Goal: Use online tool/utility: Use online tool/utility

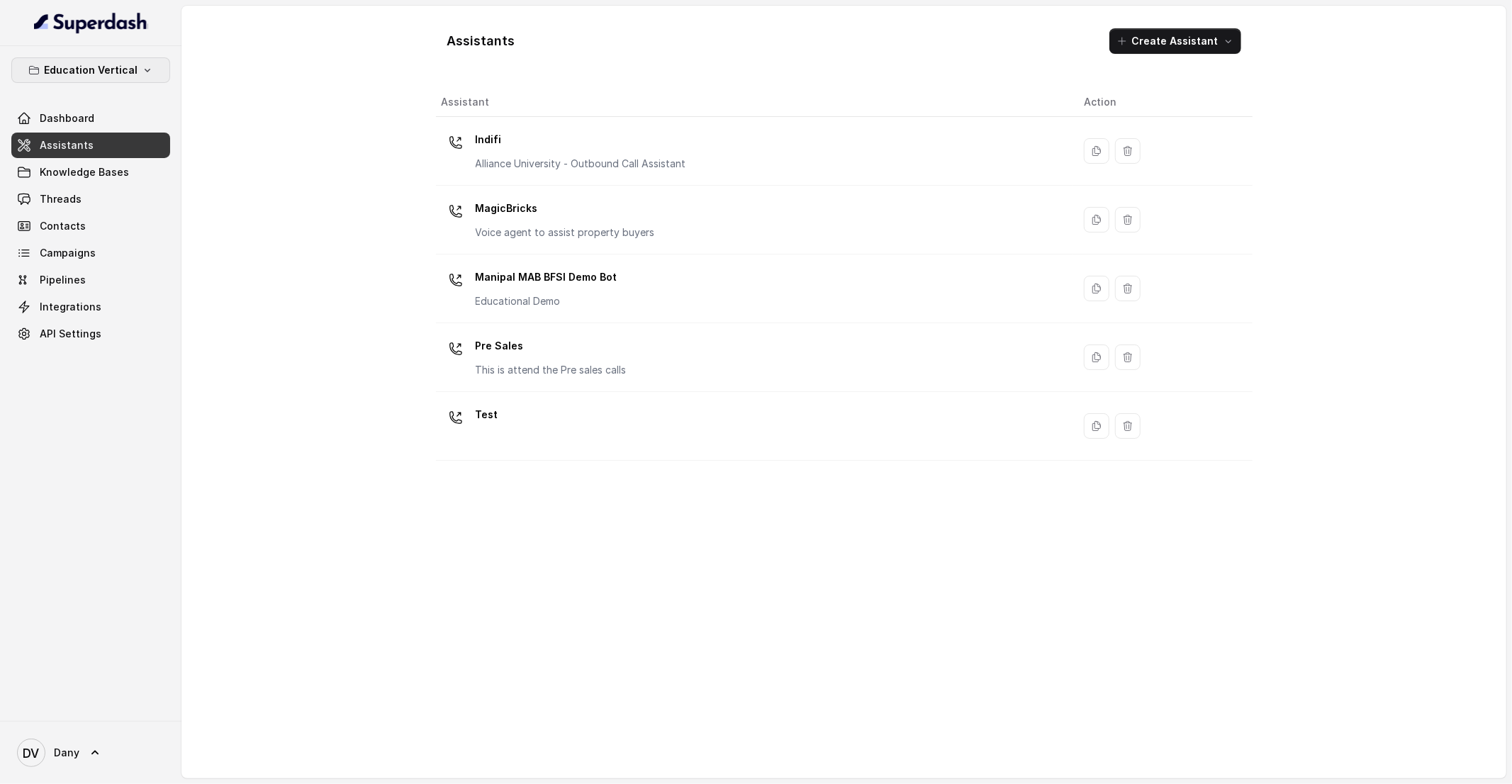
click at [122, 69] on p "Education Vertical" at bounding box center [91, 70] width 94 height 17
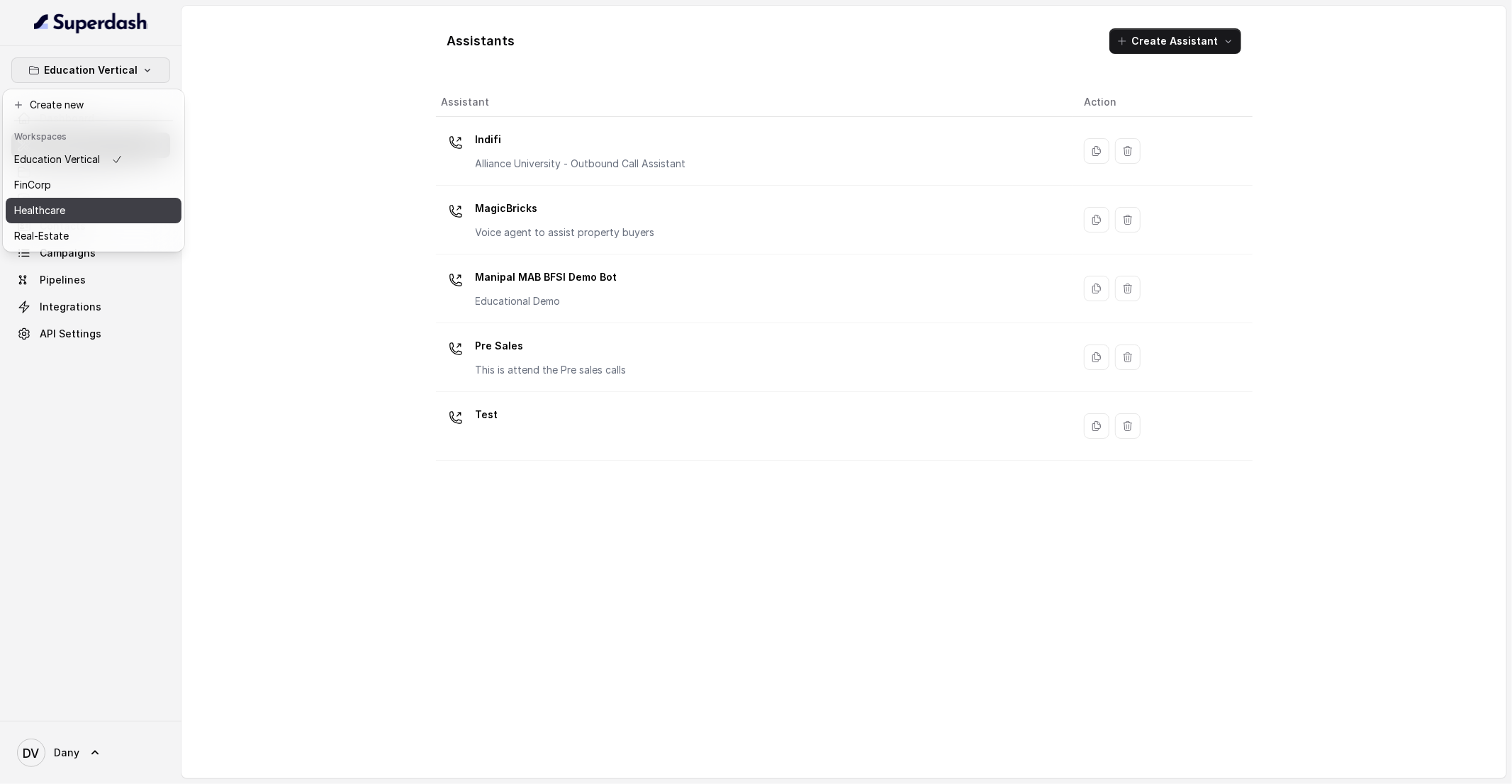
click at [90, 208] on div "Healthcare" at bounding box center [68, 211] width 108 height 17
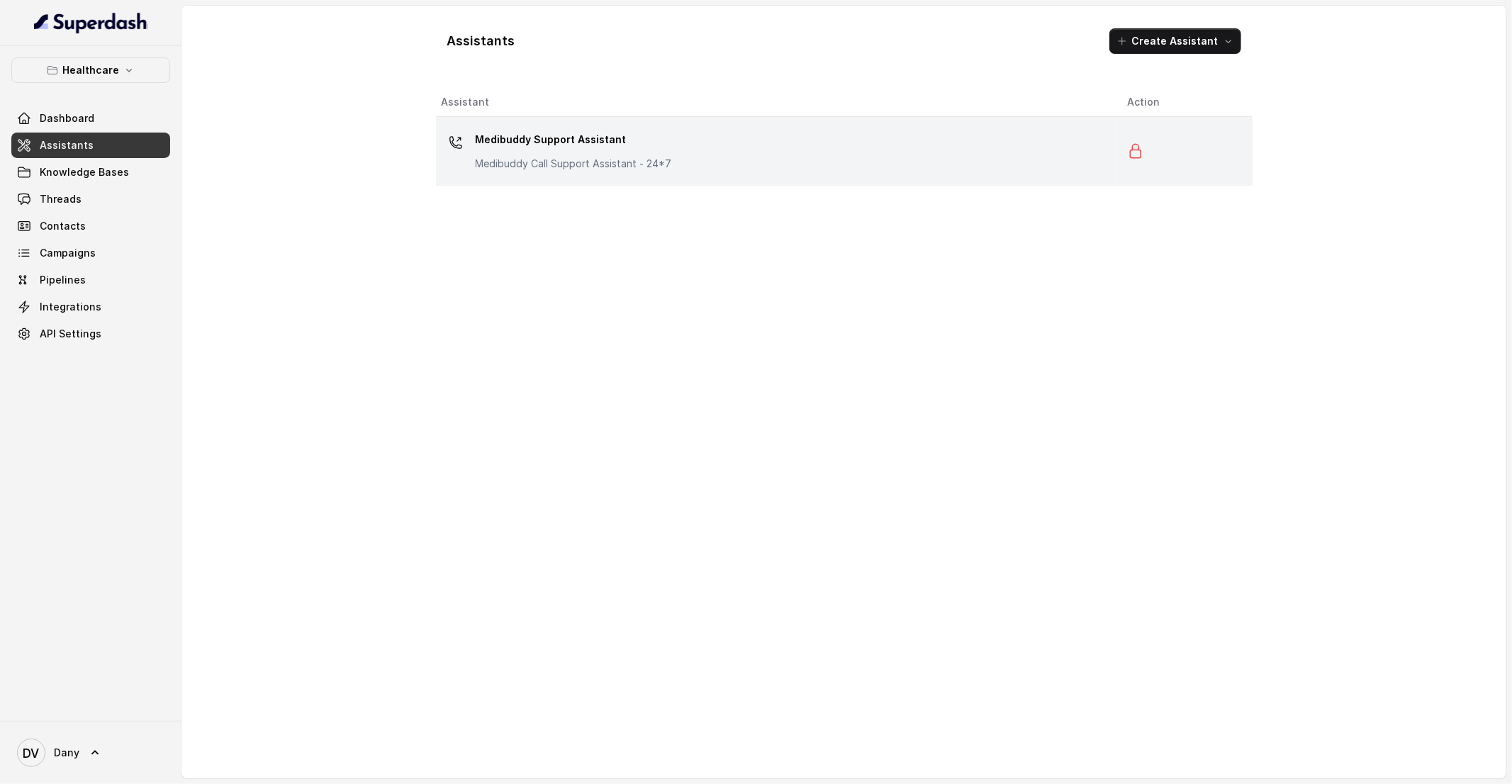
click at [538, 147] on p "Medibuddy Support Assistant" at bounding box center [573, 140] width 197 height 23
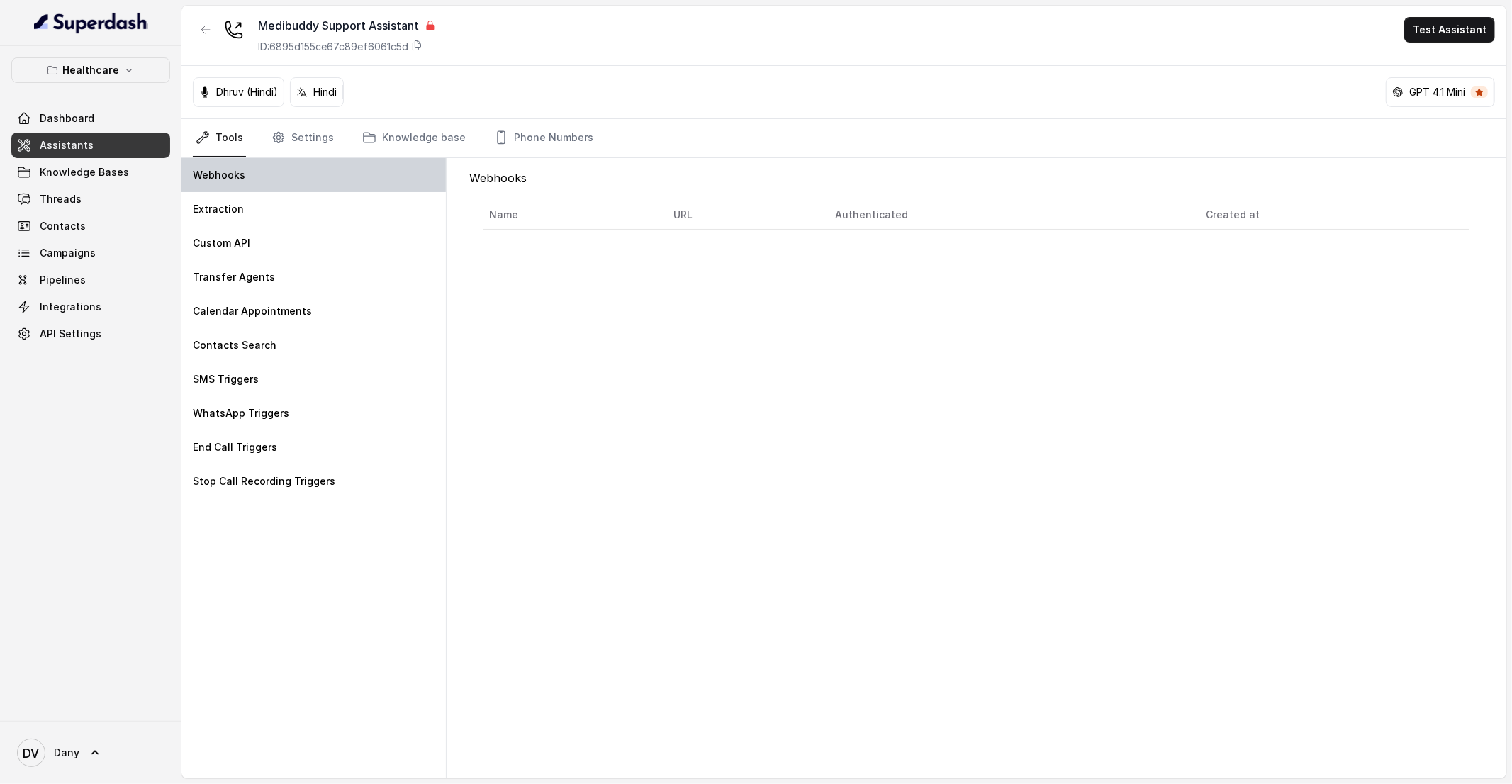
click at [214, 182] on div "Webhooks" at bounding box center [313, 174] width 265 height 34
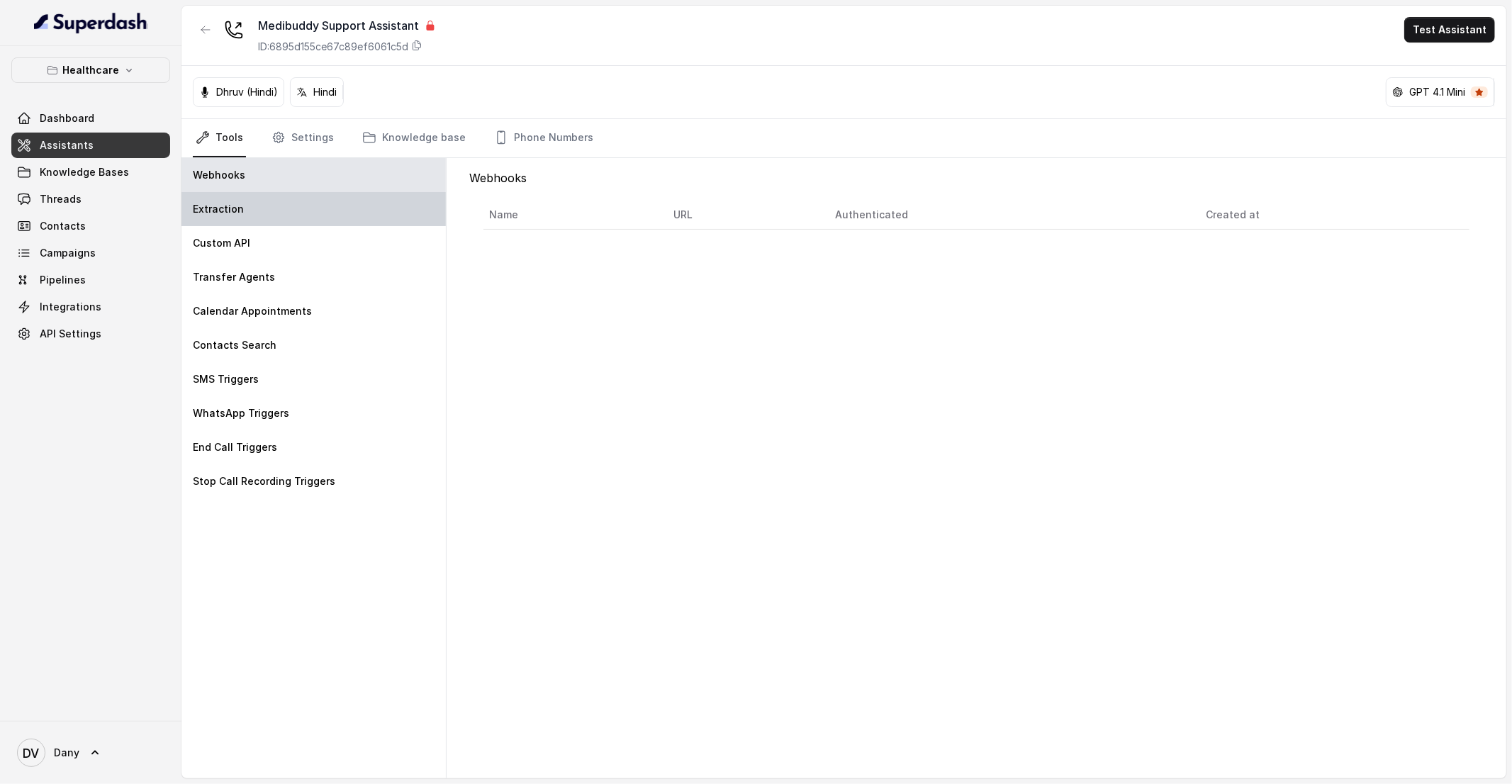
click at [212, 200] on div "Extraction" at bounding box center [313, 208] width 265 height 34
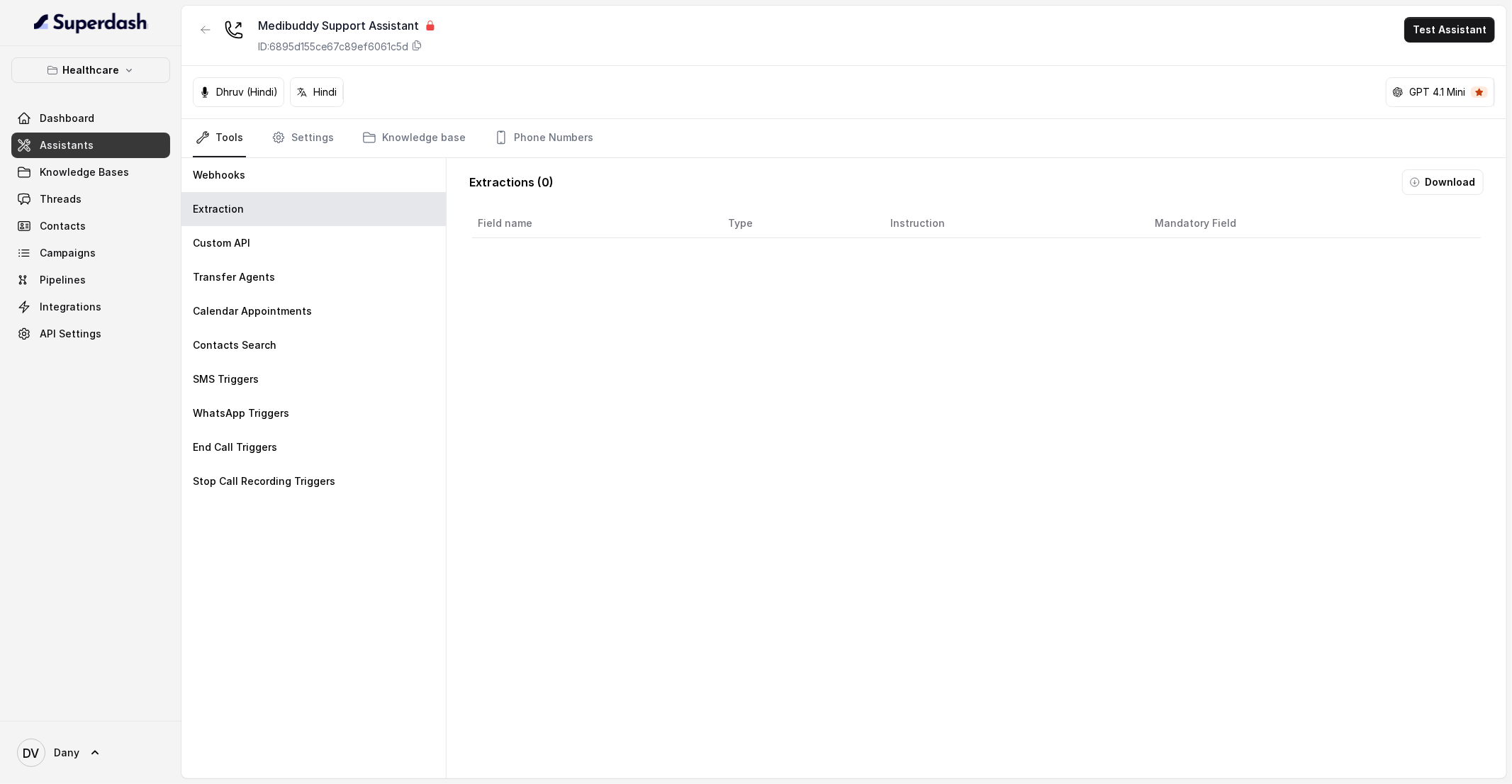
click at [428, 25] on icon at bounding box center [430, 25] width 8 height 10
click at [321, 245] on div "Custom API" at bounding box center [313, 242] width 265 height 34
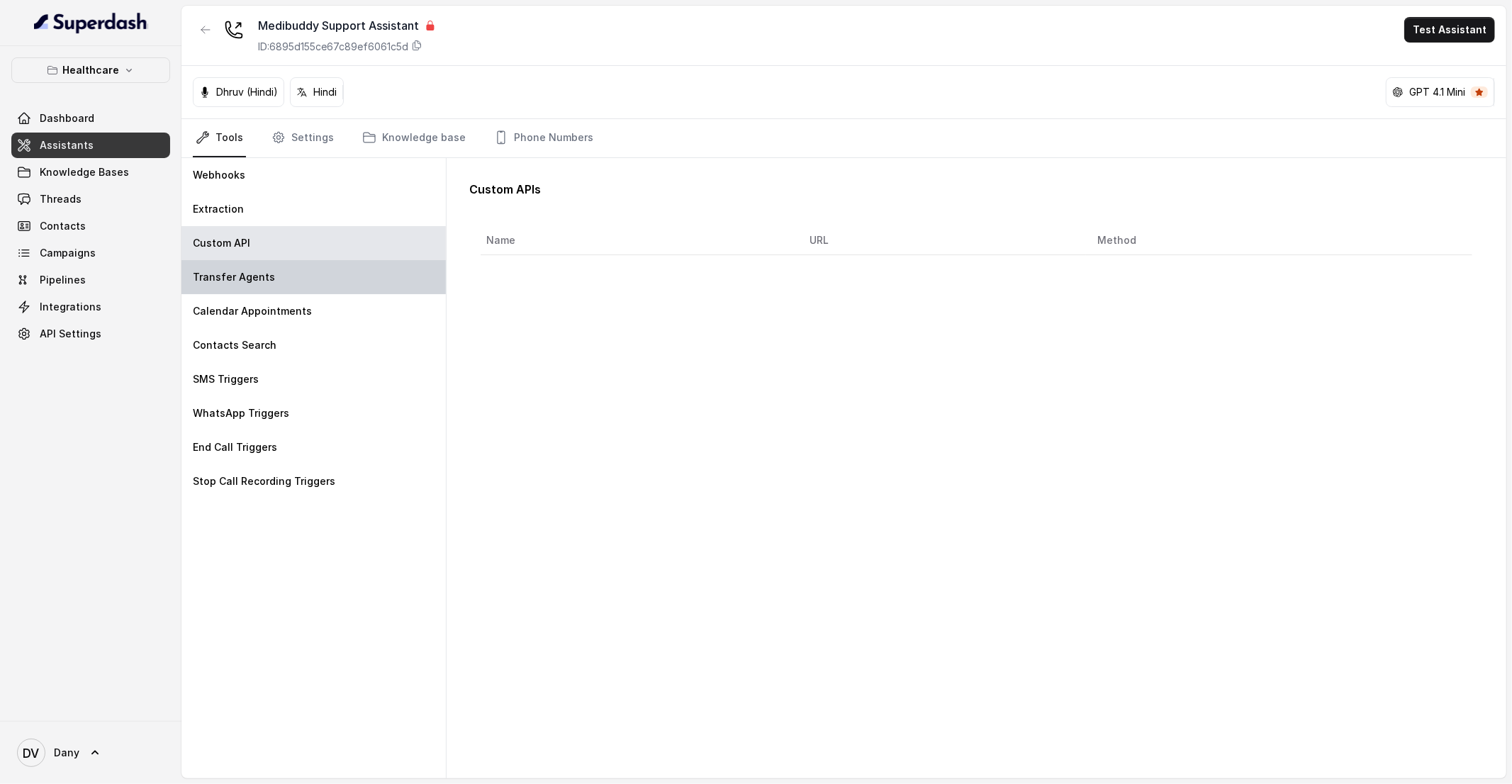
click at [313, 289] on div "Transfer Agents" at bounding box center [313, 277] width 265 height 34
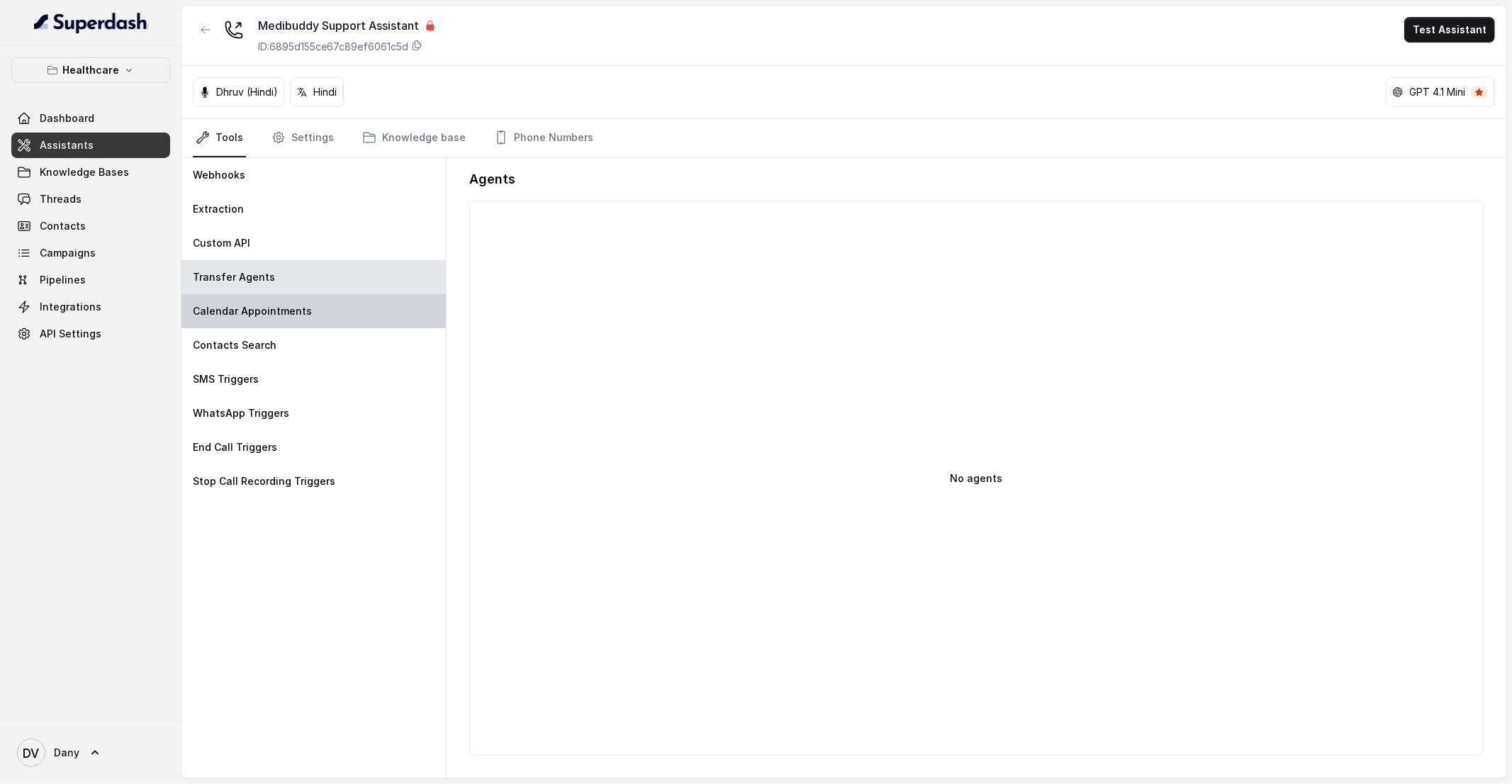
click at [309, 312] on div "Calendar Appointments" at bounding box center [313, 311] width 265 height 34
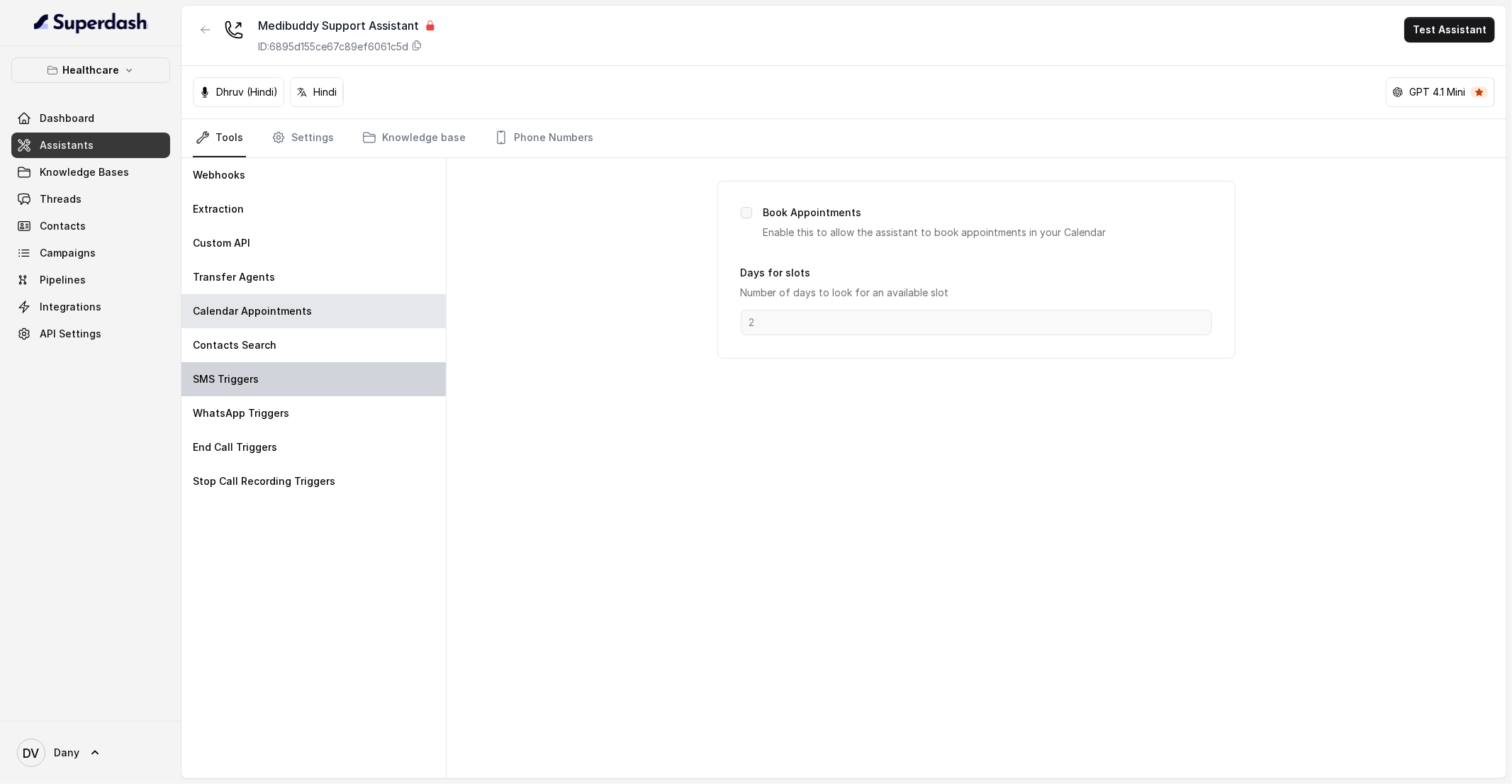
click at [244, 363] on div "SMS Triggers" at bounding box center [313, 379] width 265 height 34
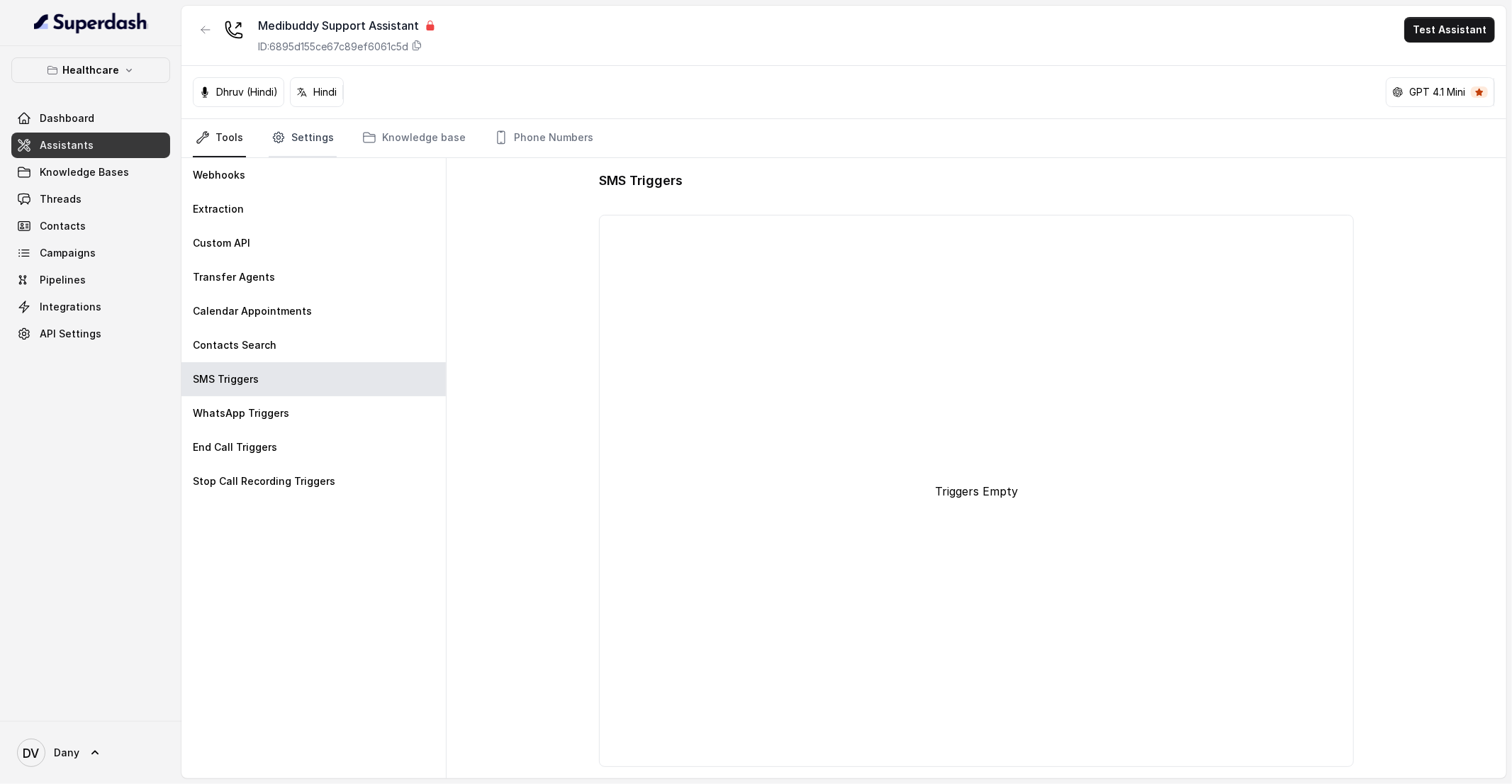
click at [287, 135] on link "Settings" at bounding box center [302, 138] width 68 height 38
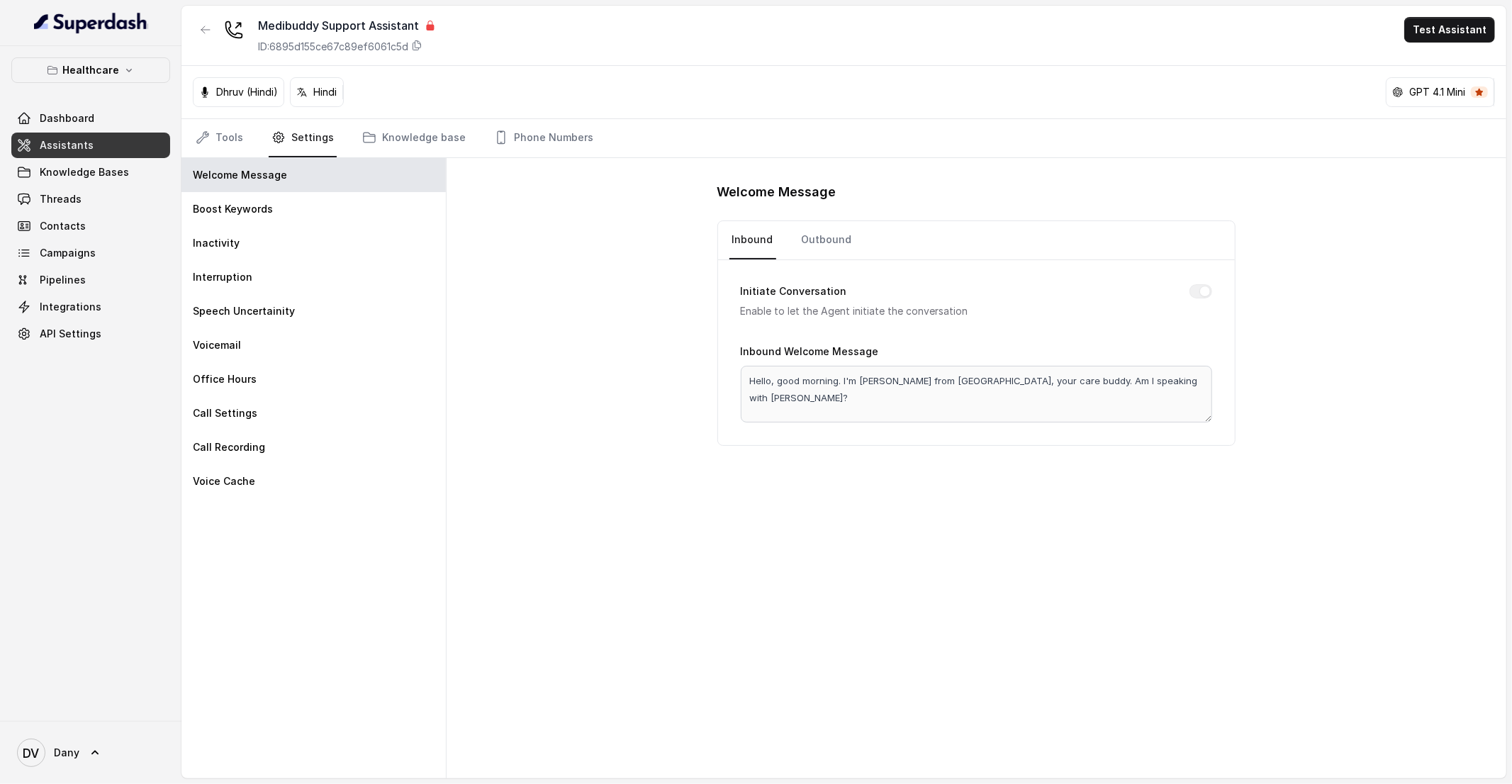
click at [378, 93] on div "[PERSON_NAME] (Hindi) Hindi GPT 4.1 Mini" at bounding box center [844, 92] width 1325 height 53
click at [331, 92] on p "Hindi" at bounding box center [325, 92] width 24 height 14
click at [264, 379] on div "Office Hours" at bounding box center [313, 379] width 265 height 34
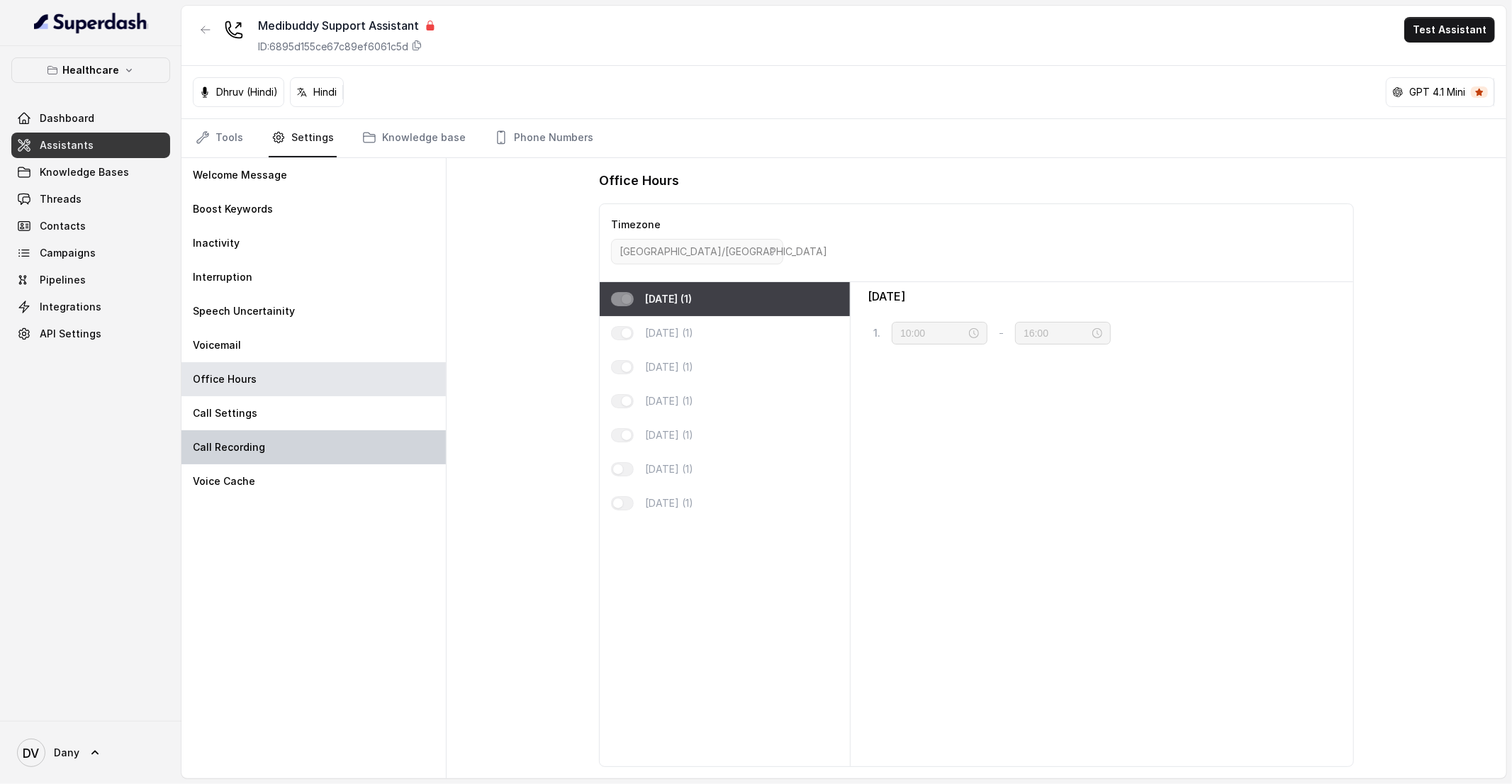
click at [263, 435] on div "Call Recording" at bounding box center [313, 447] width 265 height 34
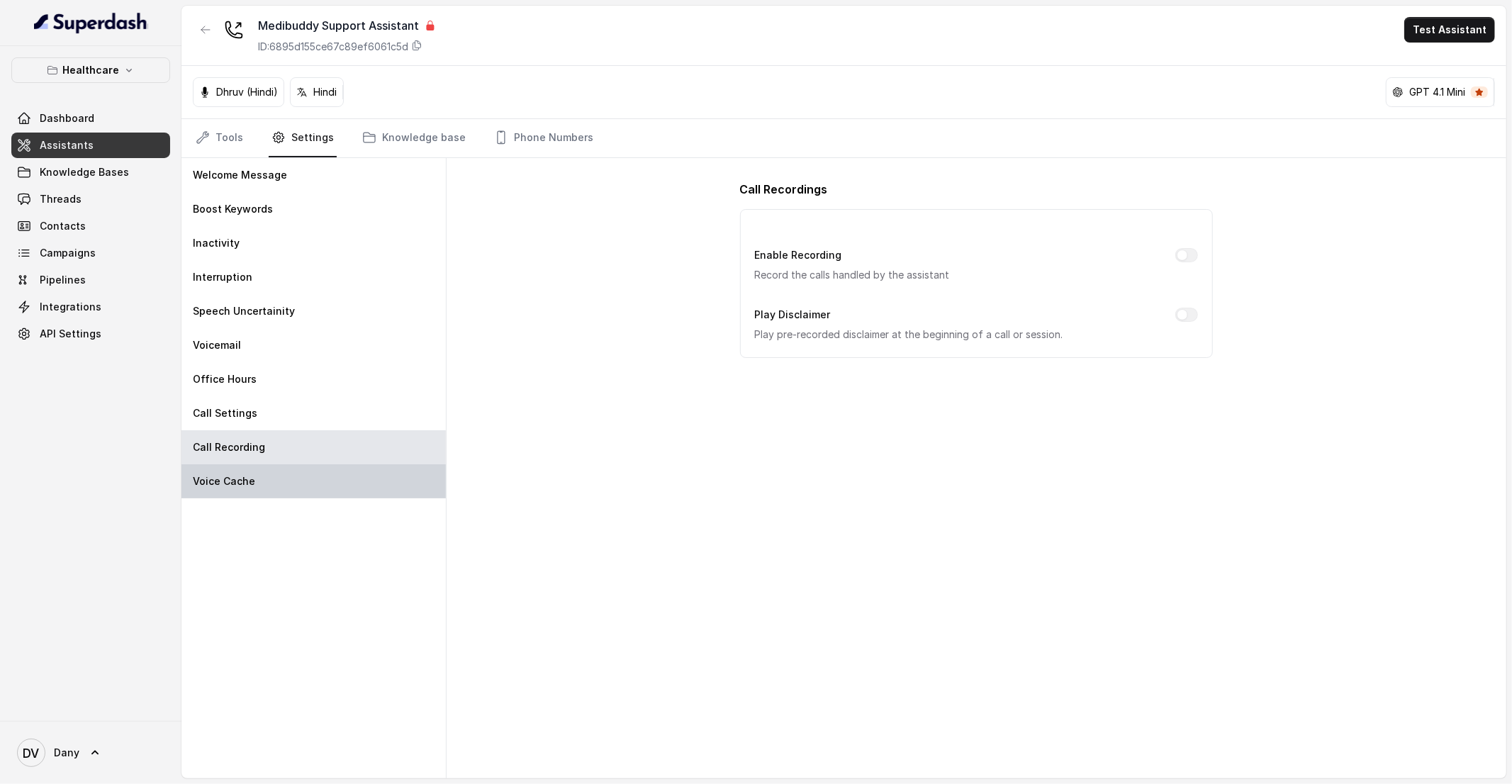
click at [257, 484] on div "Voice Cache" at bounding box center [313, 481] width 265 height 34
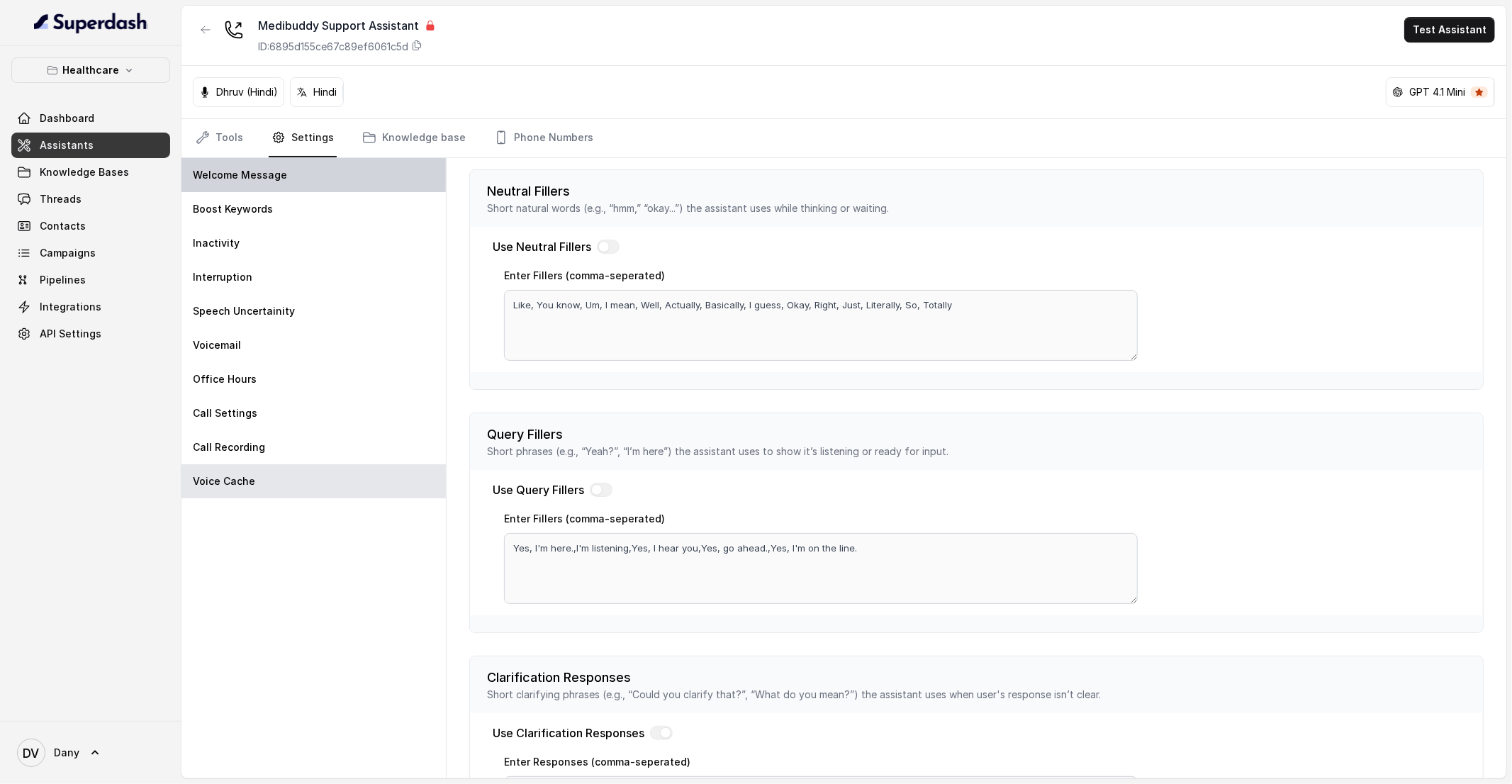
click at [248, 185] on div "Welcome Message" at bounding box center [313, 174] width 265 height 34
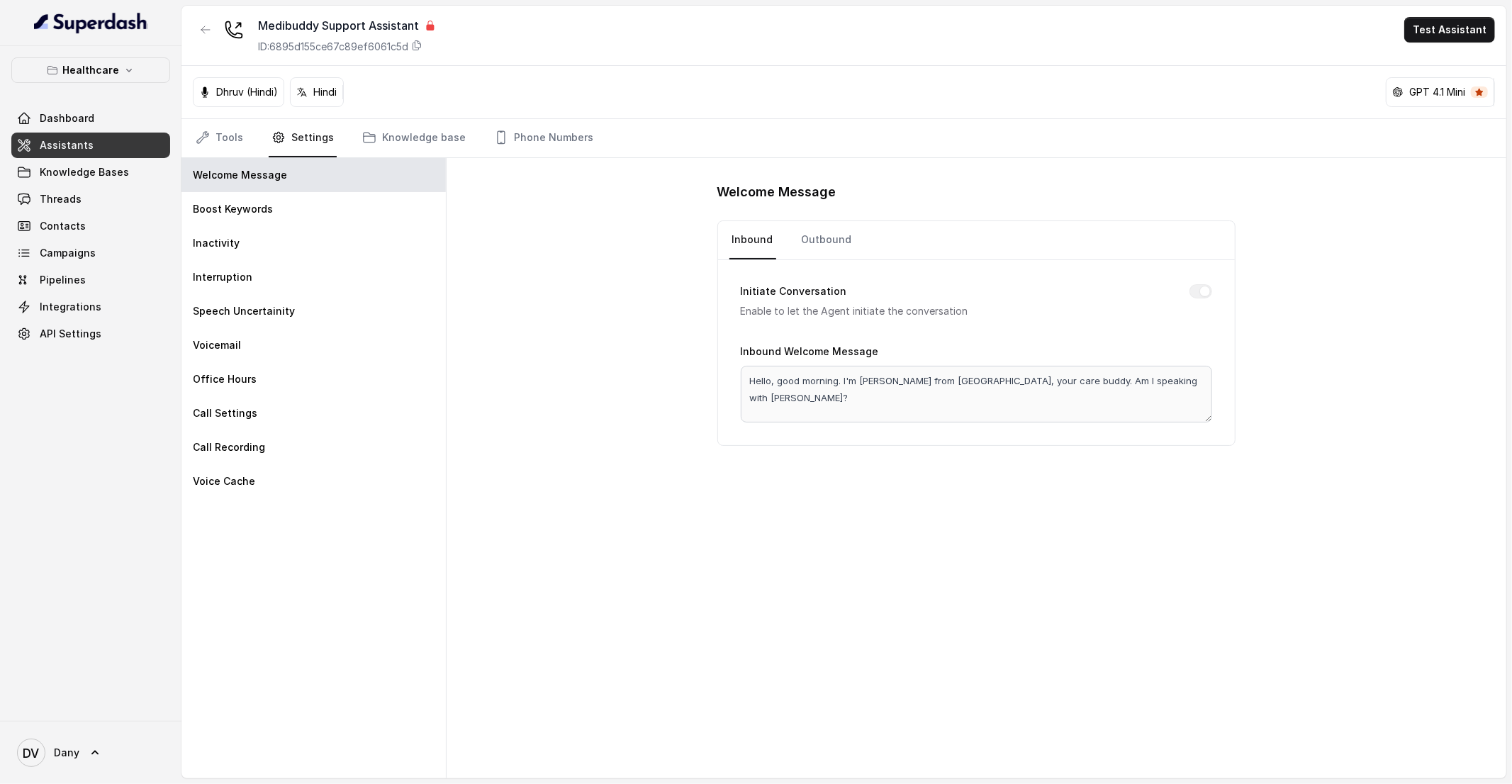
click at [629, 398] on div "Welcome Message Inbound Outbound Initiate Conversation Enable to let the Agent …" at bounding box center [977, 468] width 1060 height 621
click at [458, 311] on div "Welcome Message Inbound Outbound Initiate Conversation Enable to let the Agent …" at bounding box center [977, 468] width 1060 height 621
click at [313, 221] on div "Boost Keywords" at bounding box center [313, 208] width 265 height 34
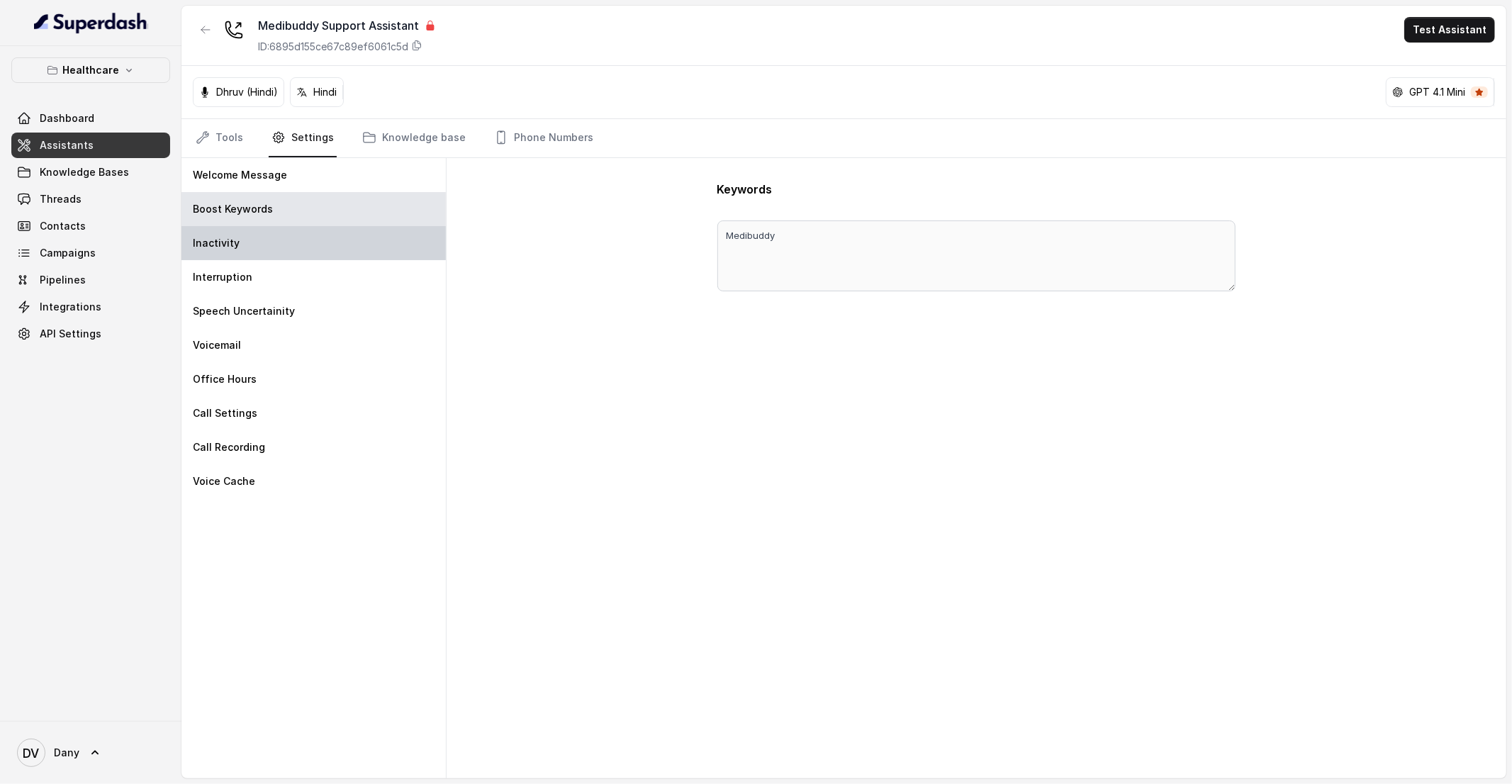
click at [306, 250] on div "Inactivity" at bounding box center [313, 242] width 265 height 34
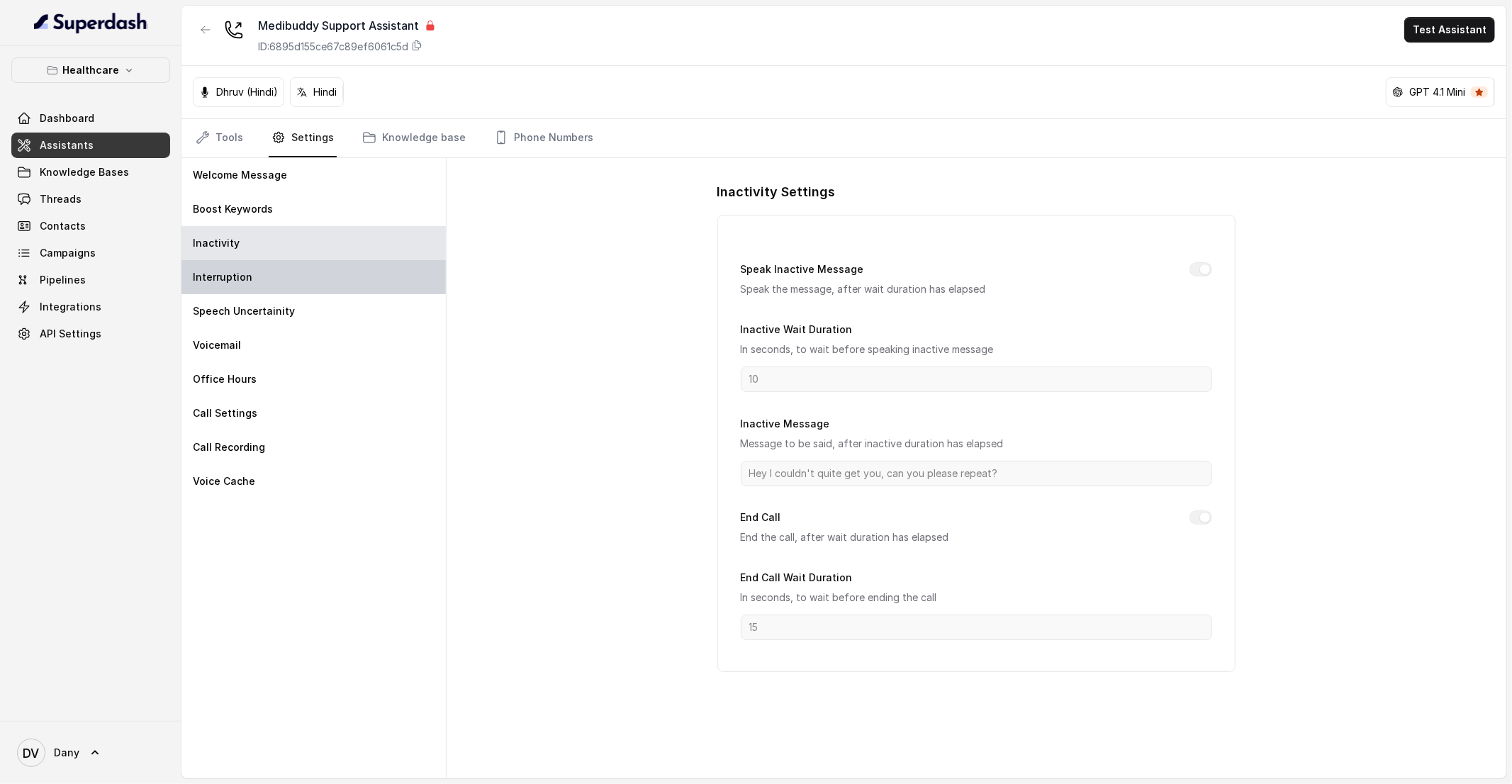
click at [308, 277] on div "Interruption" at bounding box center [313, 277] width 265 height 34
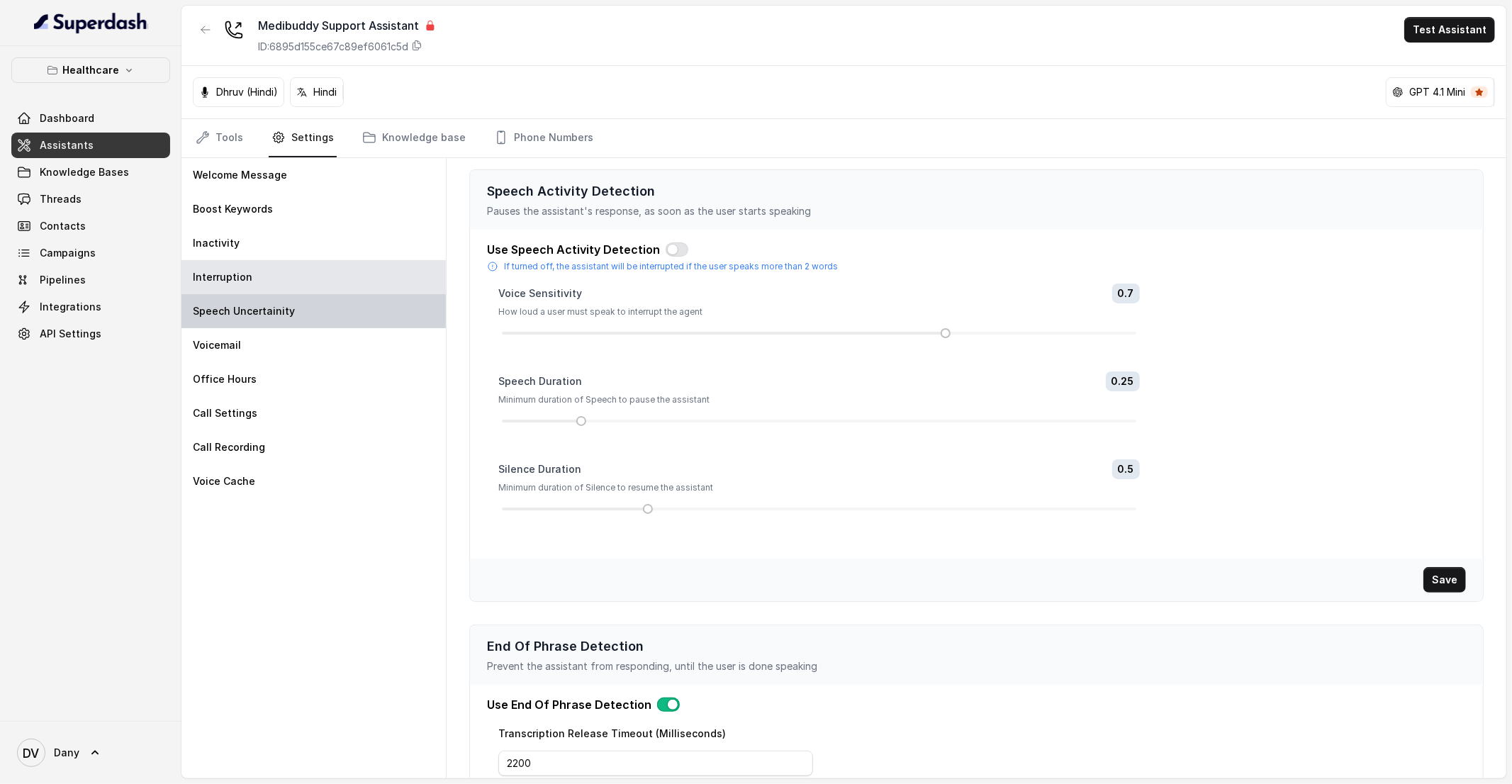
click at [298, 315] on div "Speech Uncertainity" at bounding box center [313, 311] width 265 height 34
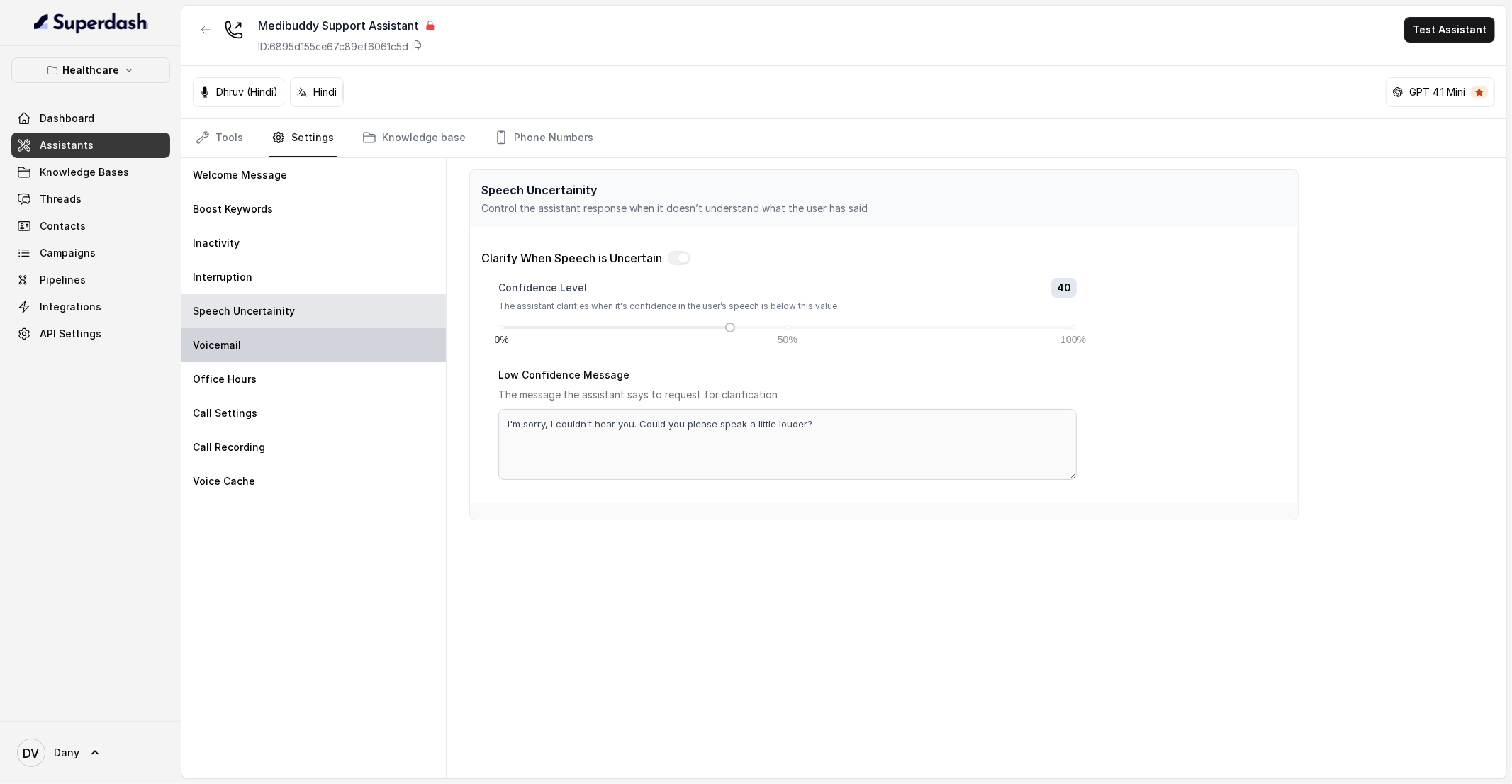
click at [285, 343] on div "Voicemail" at bounding box center [313, 345] width 265 height 34
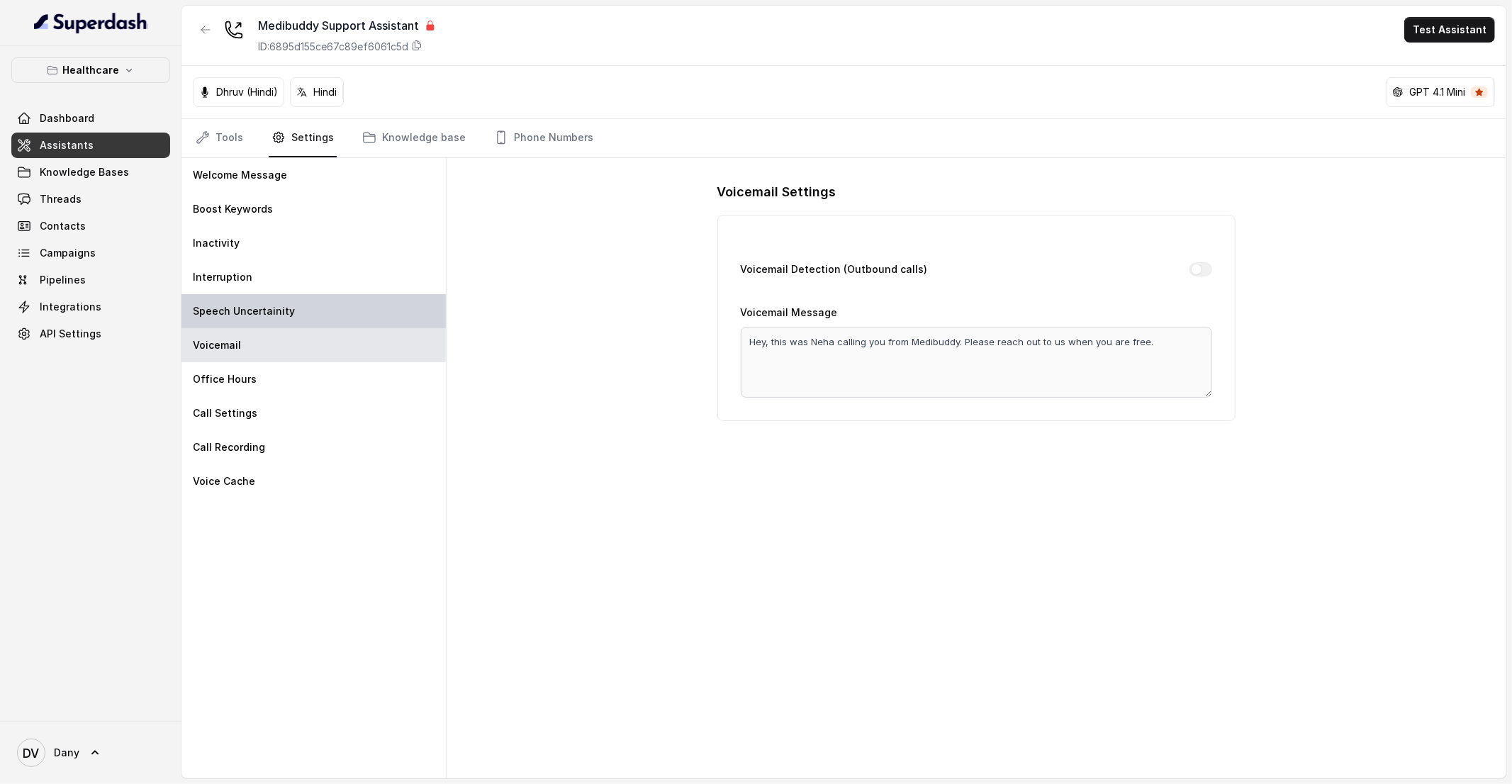
click at [270, 318] on div "Speech Uncertainity" at bounding box center [313, 311] width 265 height 34
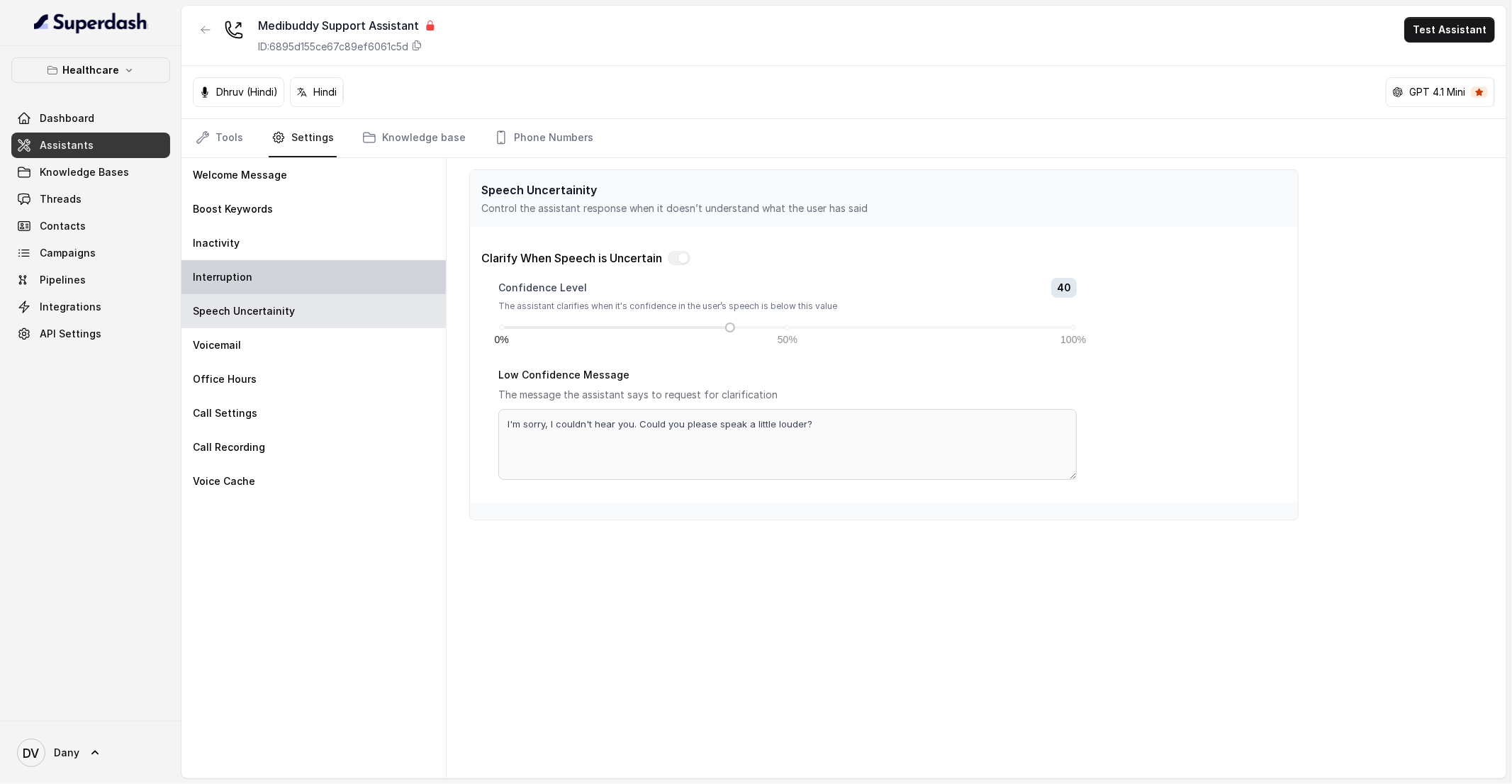
click at [276, 283] on div "Interruption" at bounding box center [313, 277] width 265 height 34
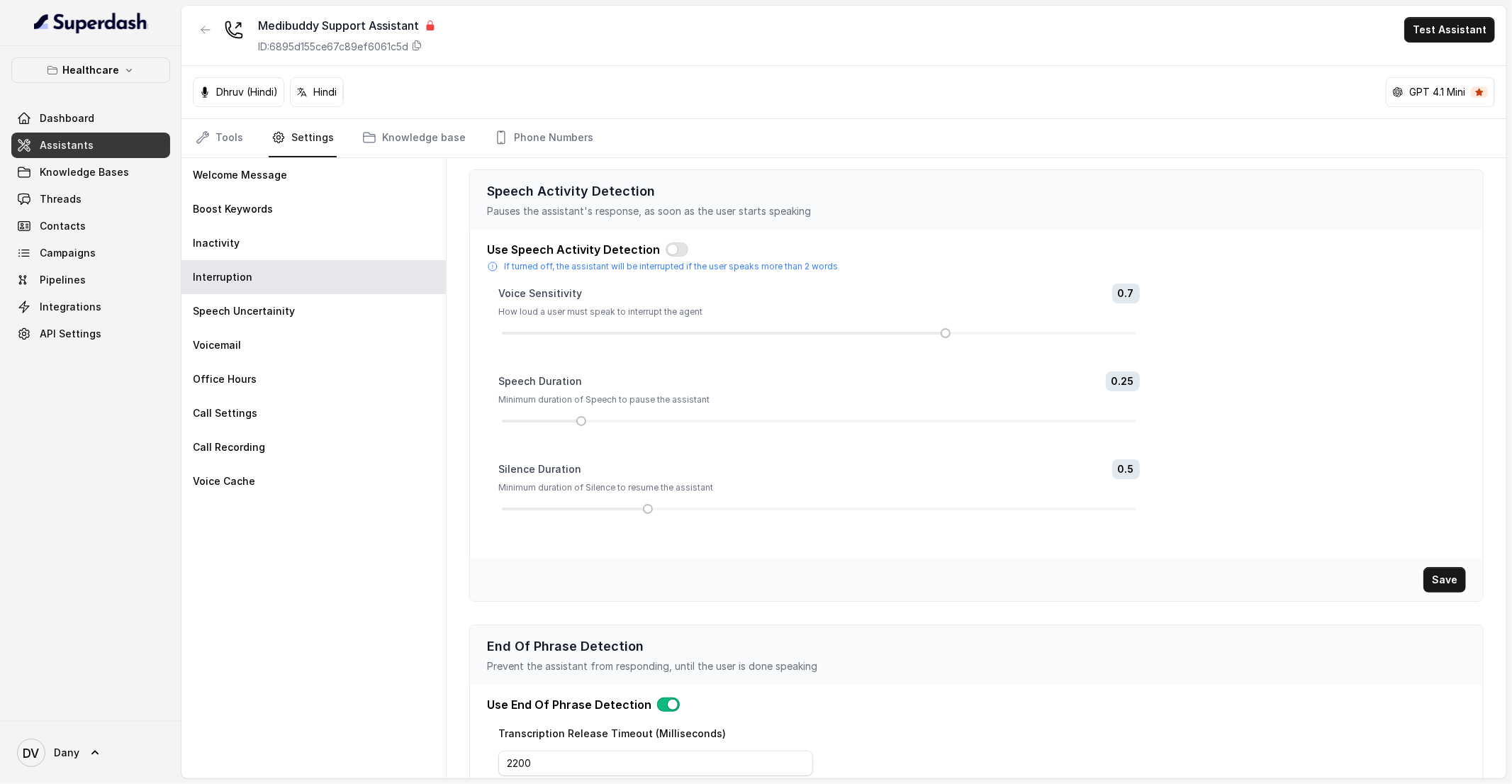
scroll to position [72, 0]
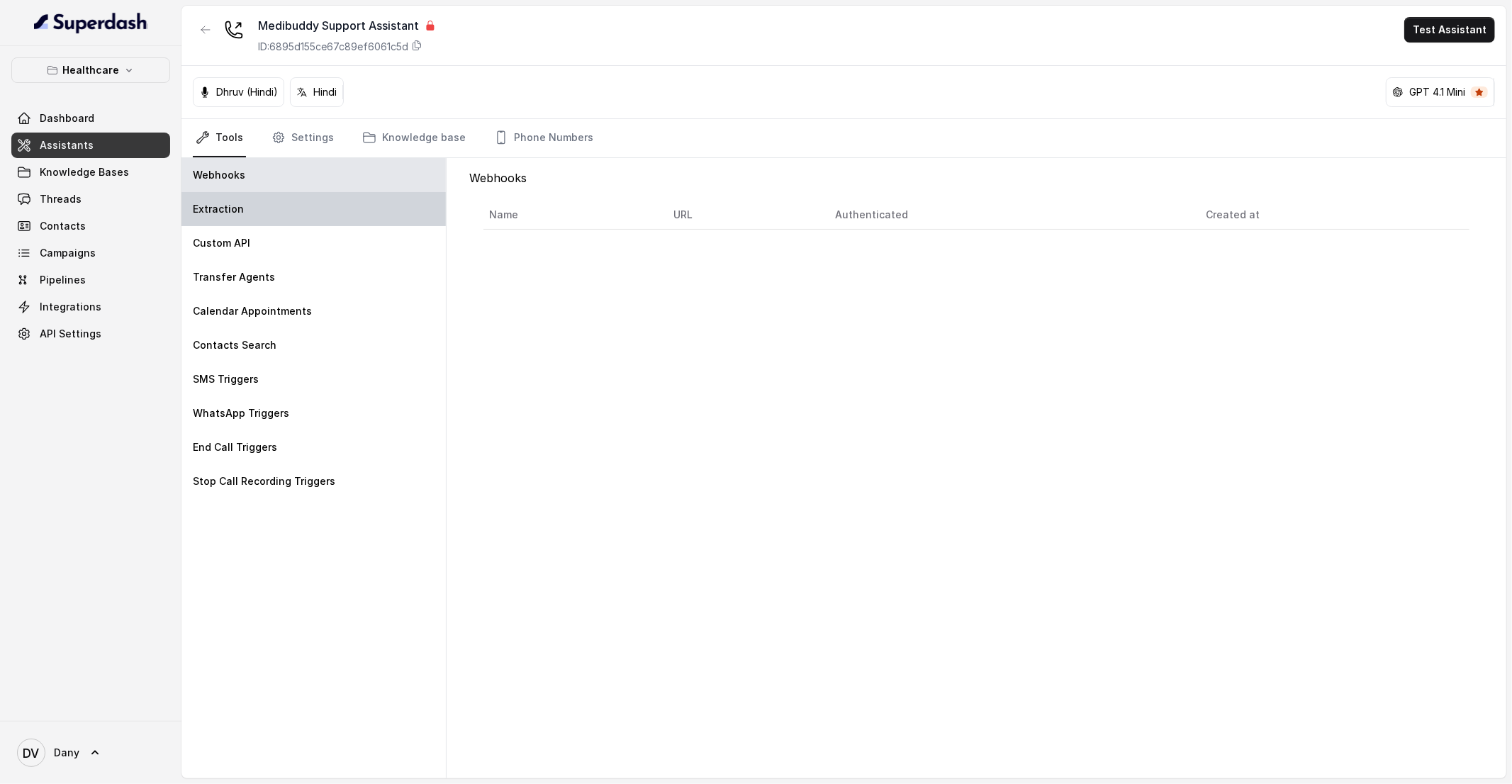
click at [272, 208] on div "Extraction" at bounding box center [313, 208] width 265 height 34
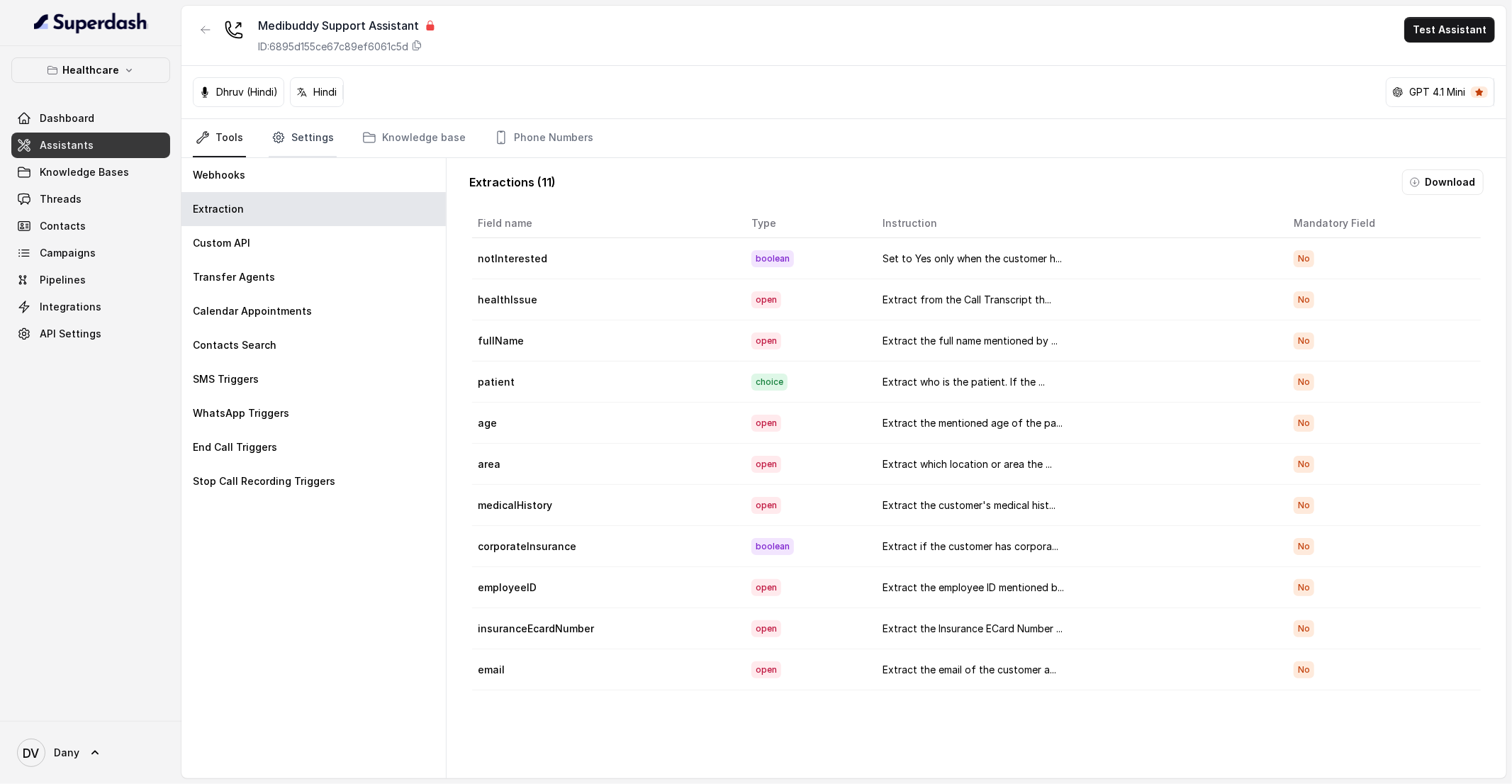
click at [324, 151] on link "Settings" at bounding box center [302, 138] width 68 height 38
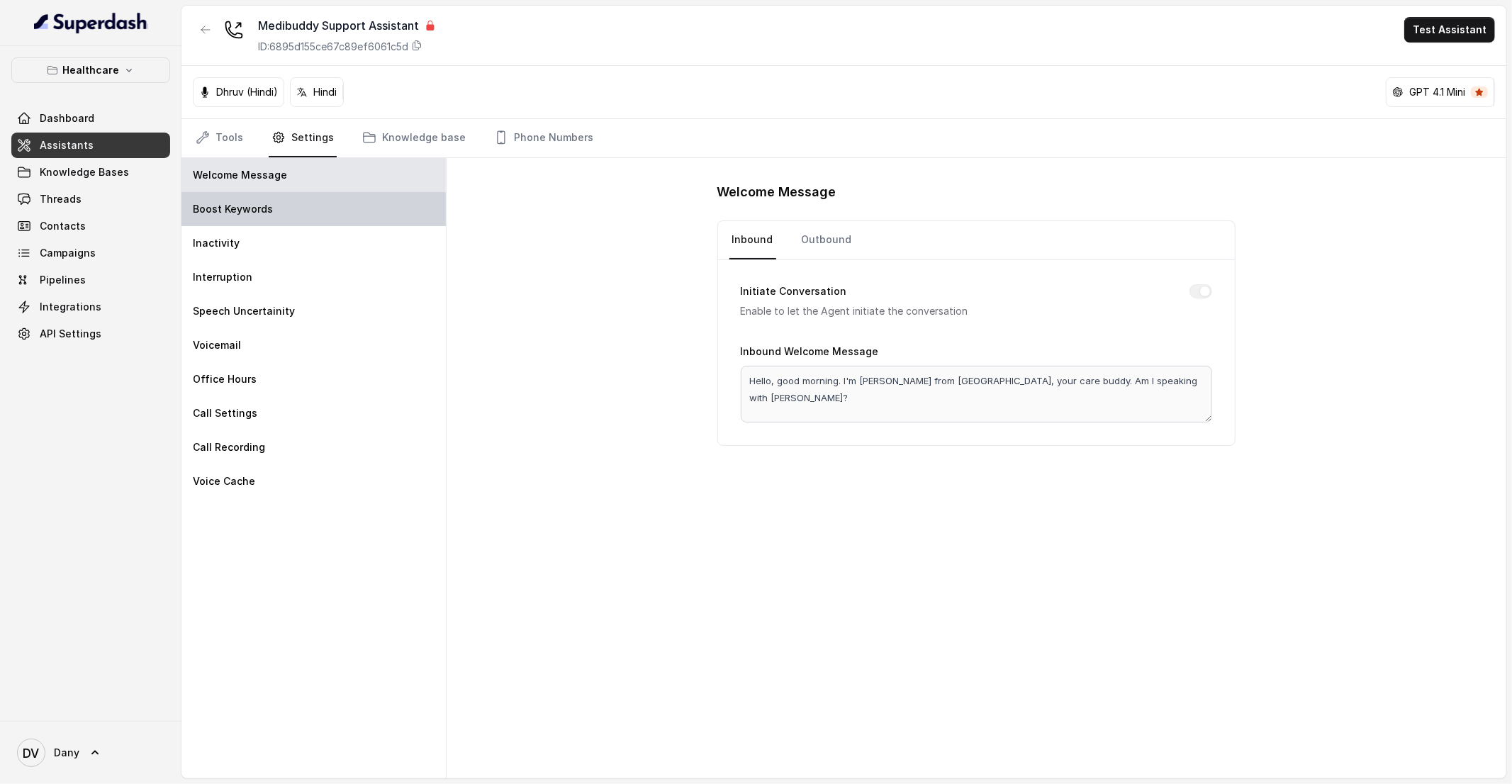
click at [343, 212] on div "Boost Keywords" at bounding box center [313, 208] width 265 height 34
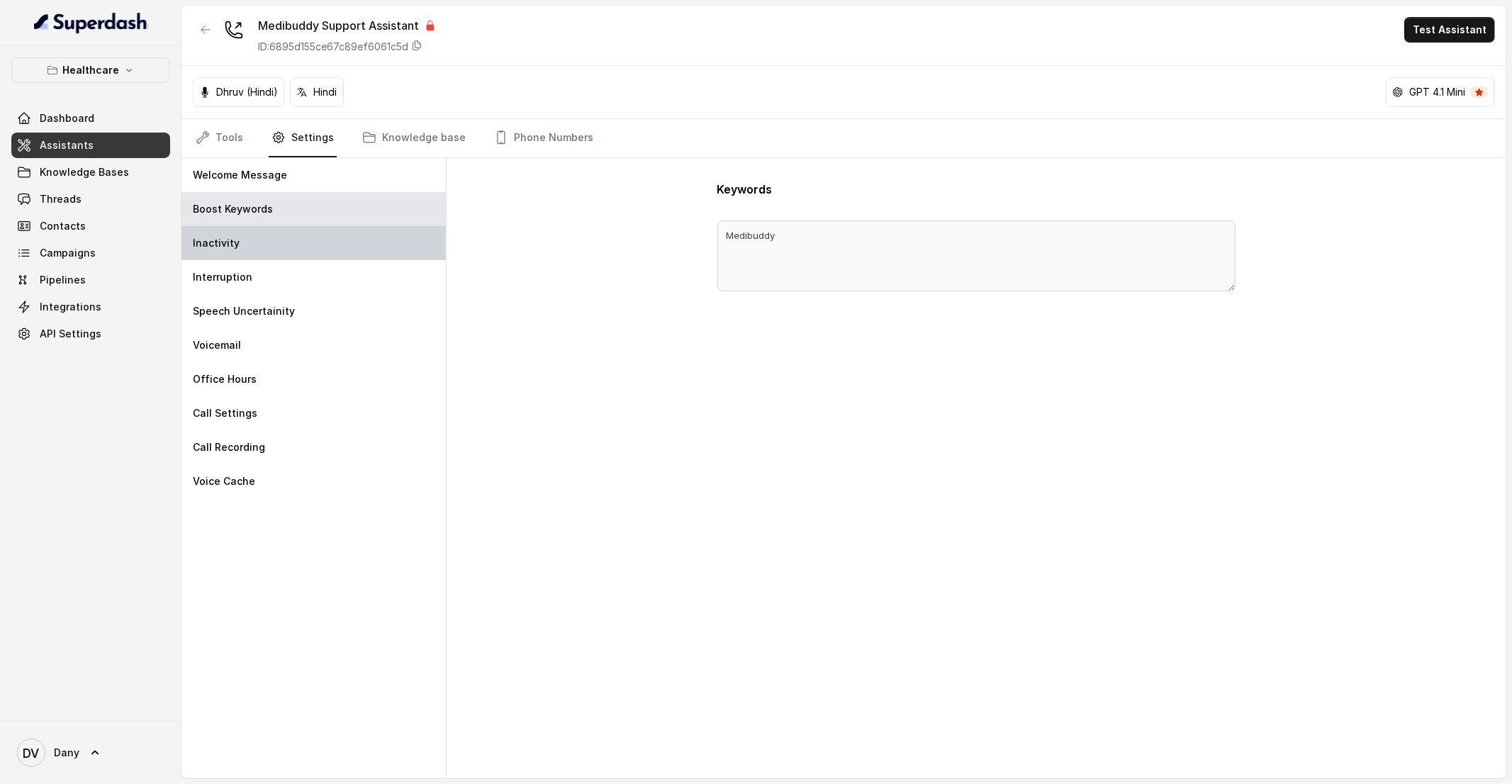
click at [329, 240] on div "Inactivity" at bounding box center [313, 242] width 265 height 34
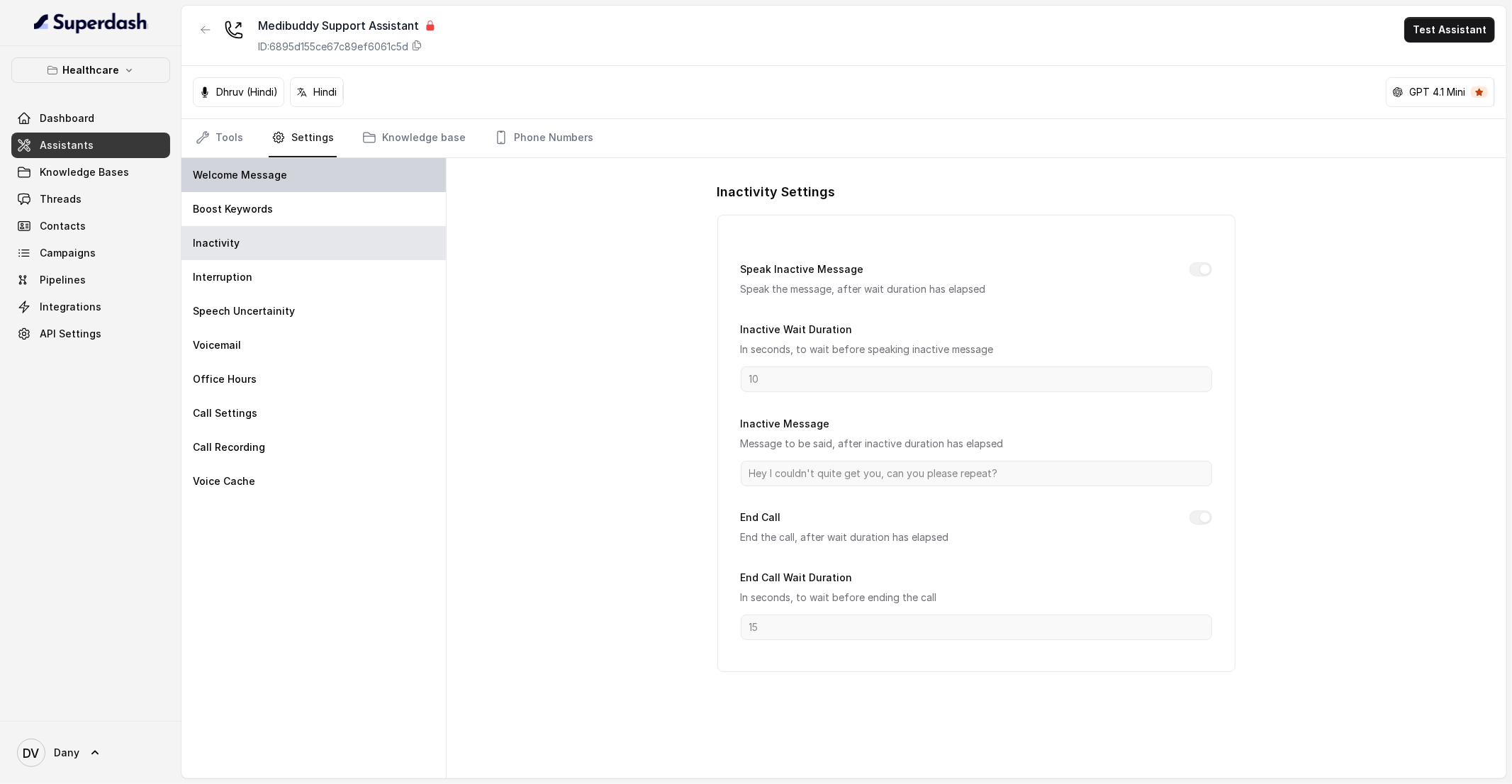
click at [280, 183] on div "Welcome Message" at bounding box center [313, 174] width 265 height 34
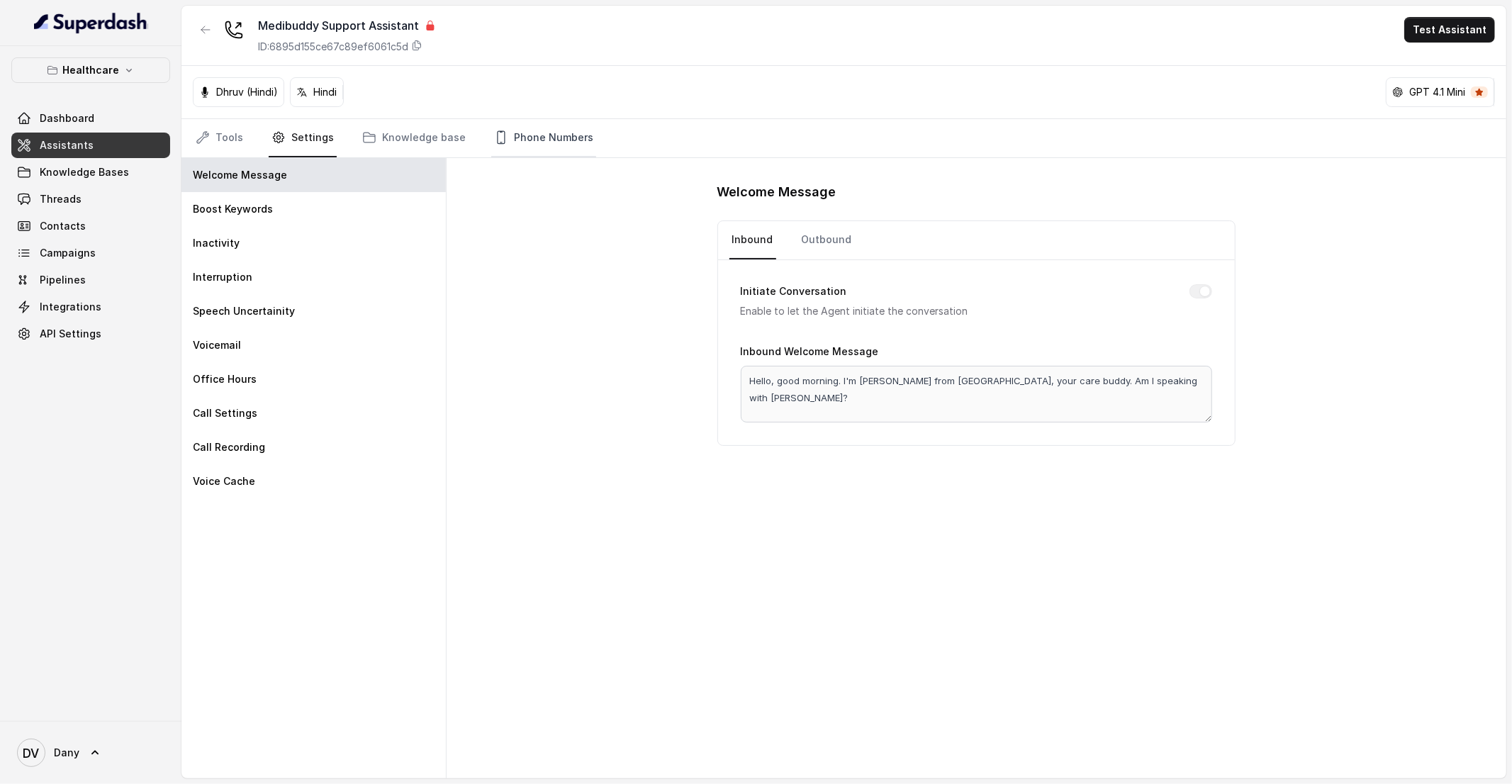
click at [546, 148] on link "Phone Numbers" at bounding box center [543, 138] width 105 height 38
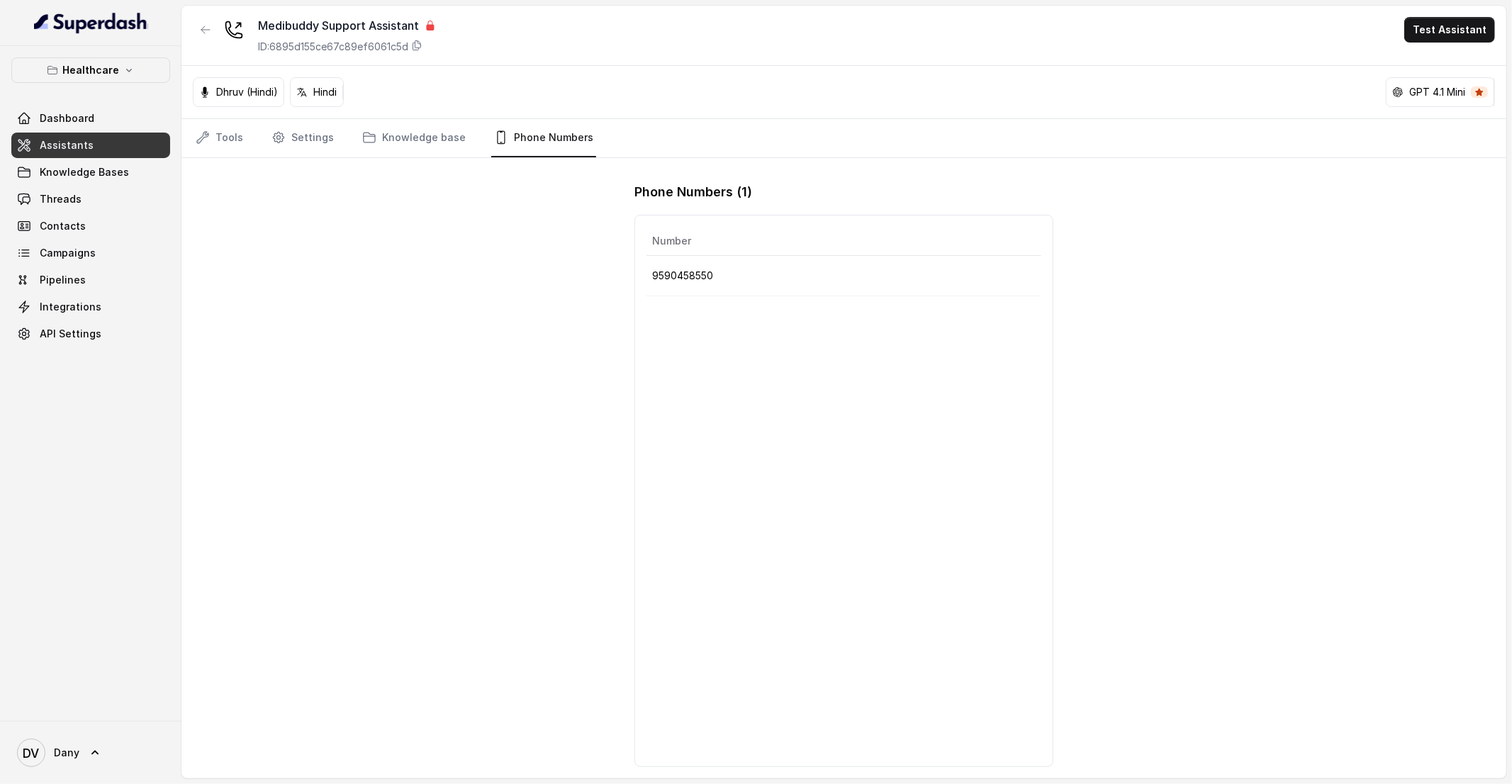
click at [792, 286] on td "9590458550" at bounding box center [844, 276] width 395 height 40
click at [1455, 24] on button "Test Assistant" at bounding box center [1450, 30] width 91 height 25
click at [1448, 58] on button "Phone Call" at bounding box center [1452, 64] width 89 height 25
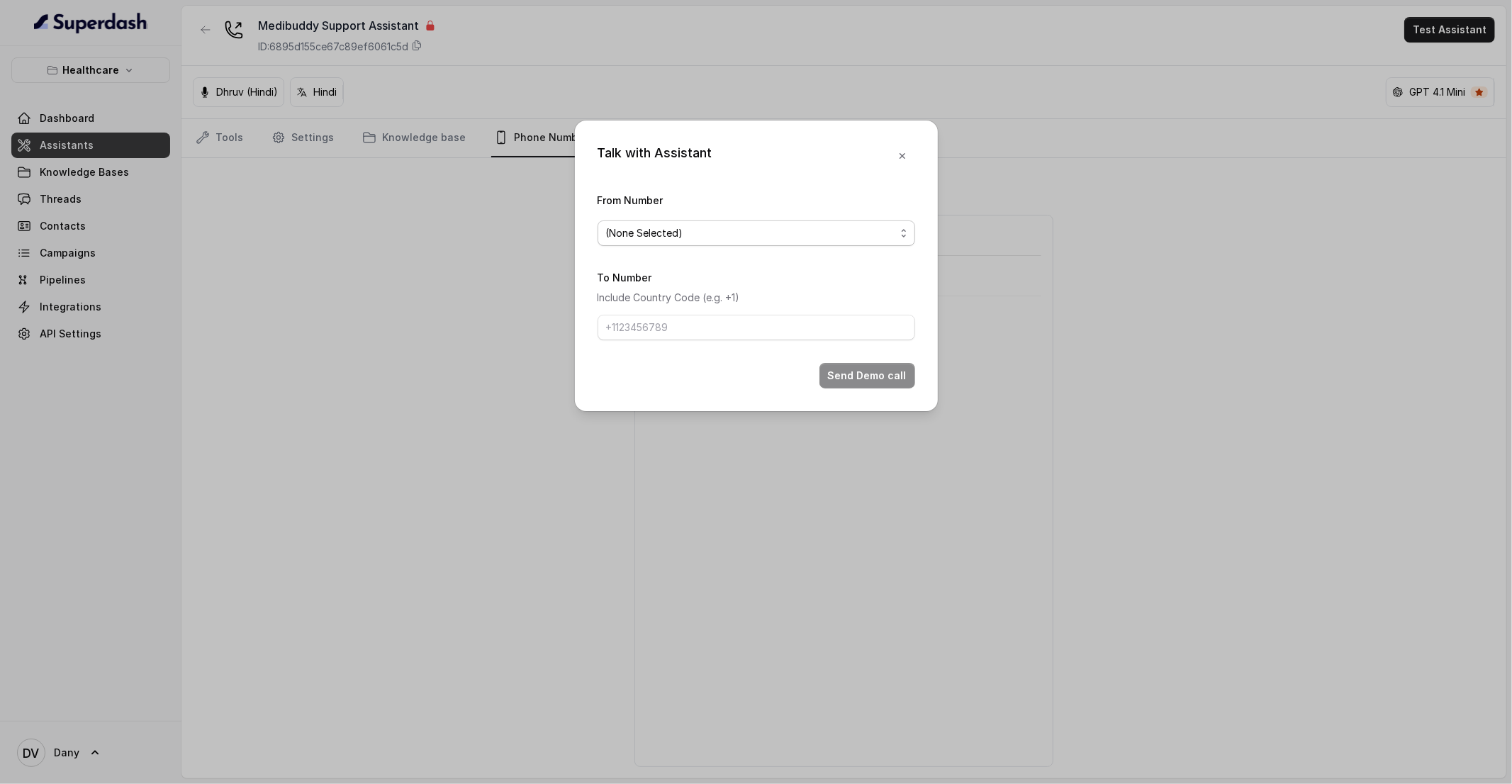
click at [830, 226] on span "(None Selected)" at bounding box center [751, 234] width 289 height 17
click at [802, 283] on span "9590458550" at bounding box center [761, 290] width 282 height 17
click at [741, 329] on input "To Number" at bounding box center [756, 328] width 317 height 25
type input "+919856035603"
